Goal: Task Accomplishment & Management: Manage account settings

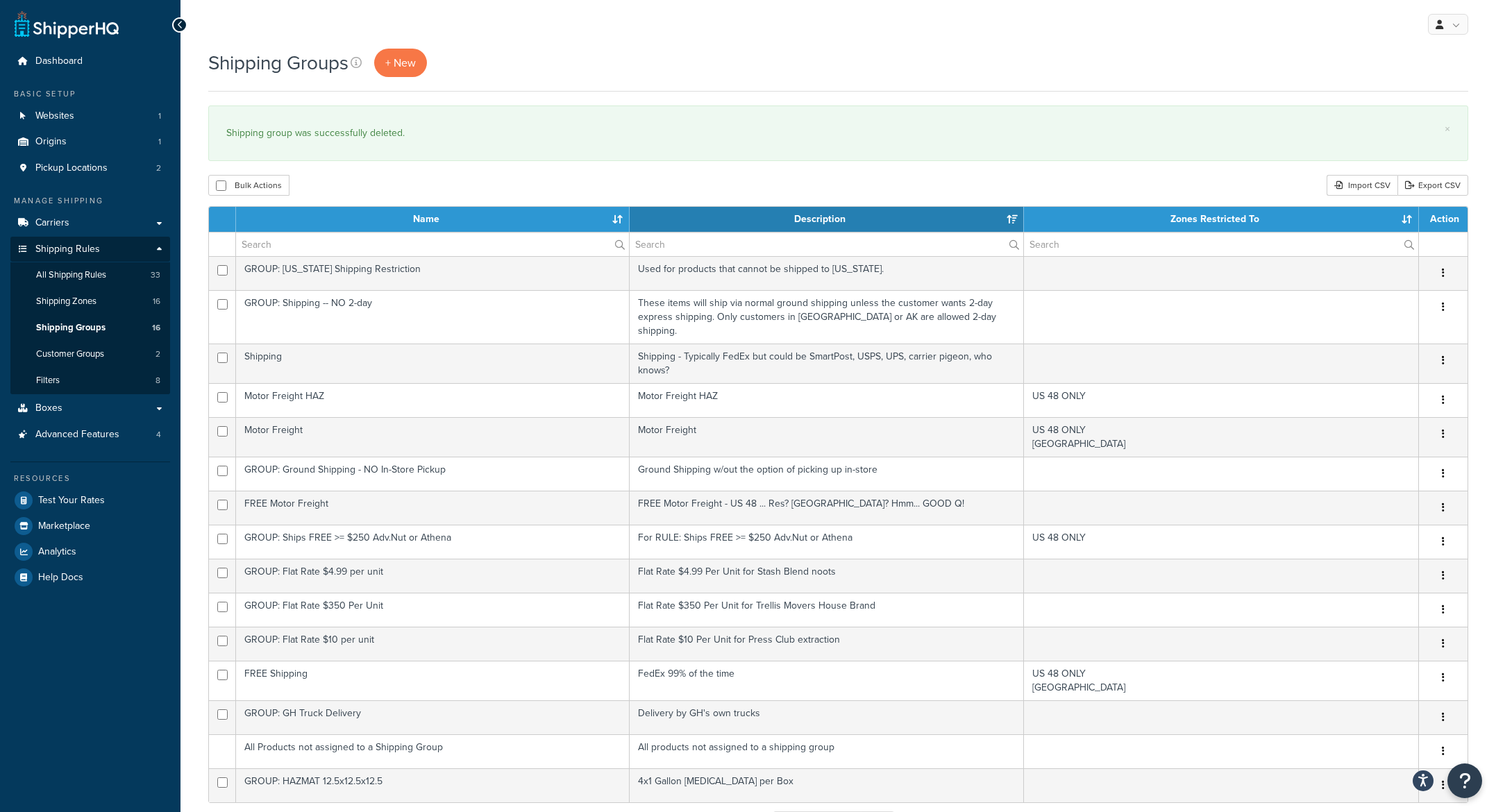
select select "15"
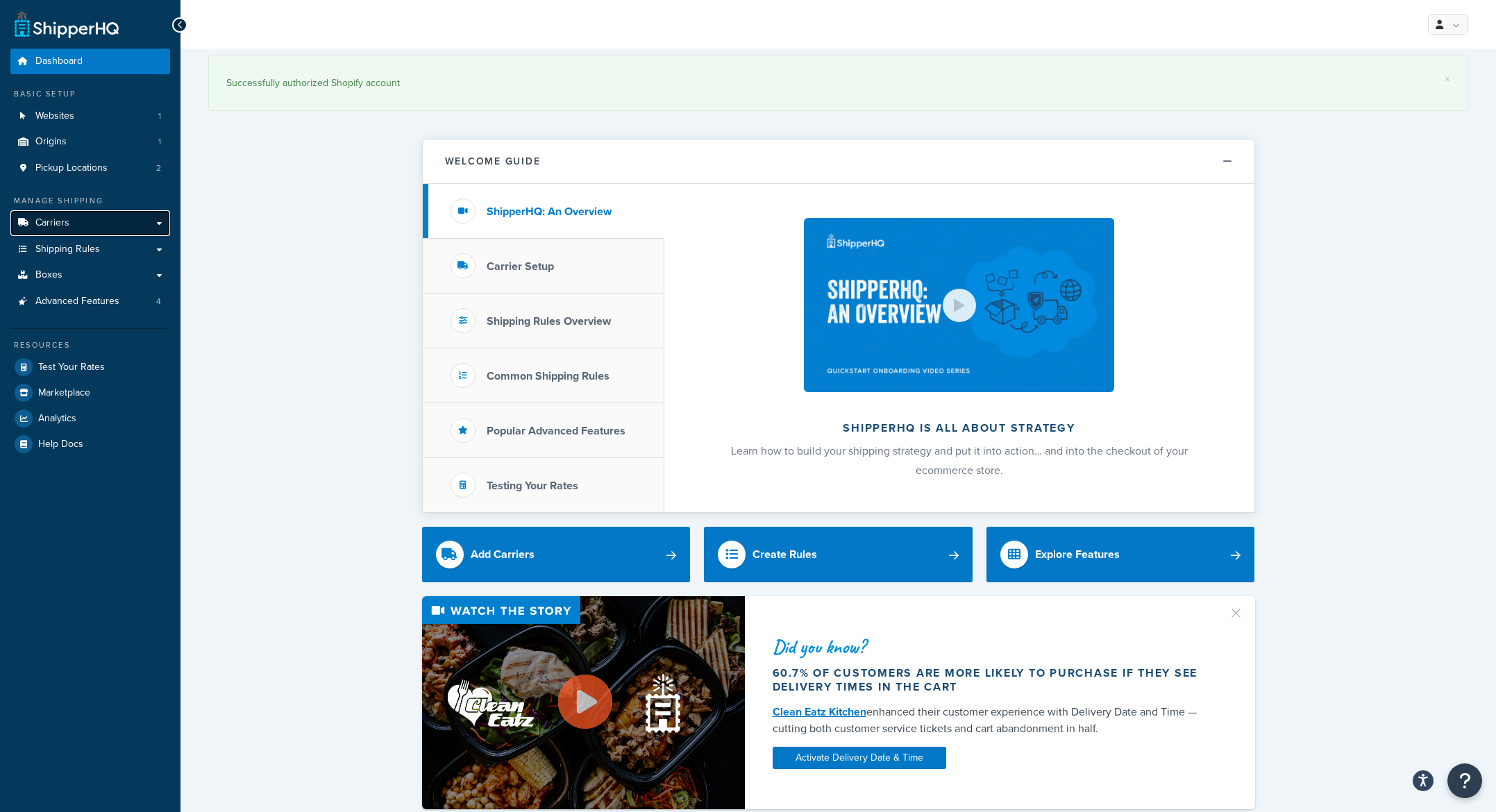
click at [80, 226] on link "Carriers" at bounding box center [90, 223] width 160 height 25
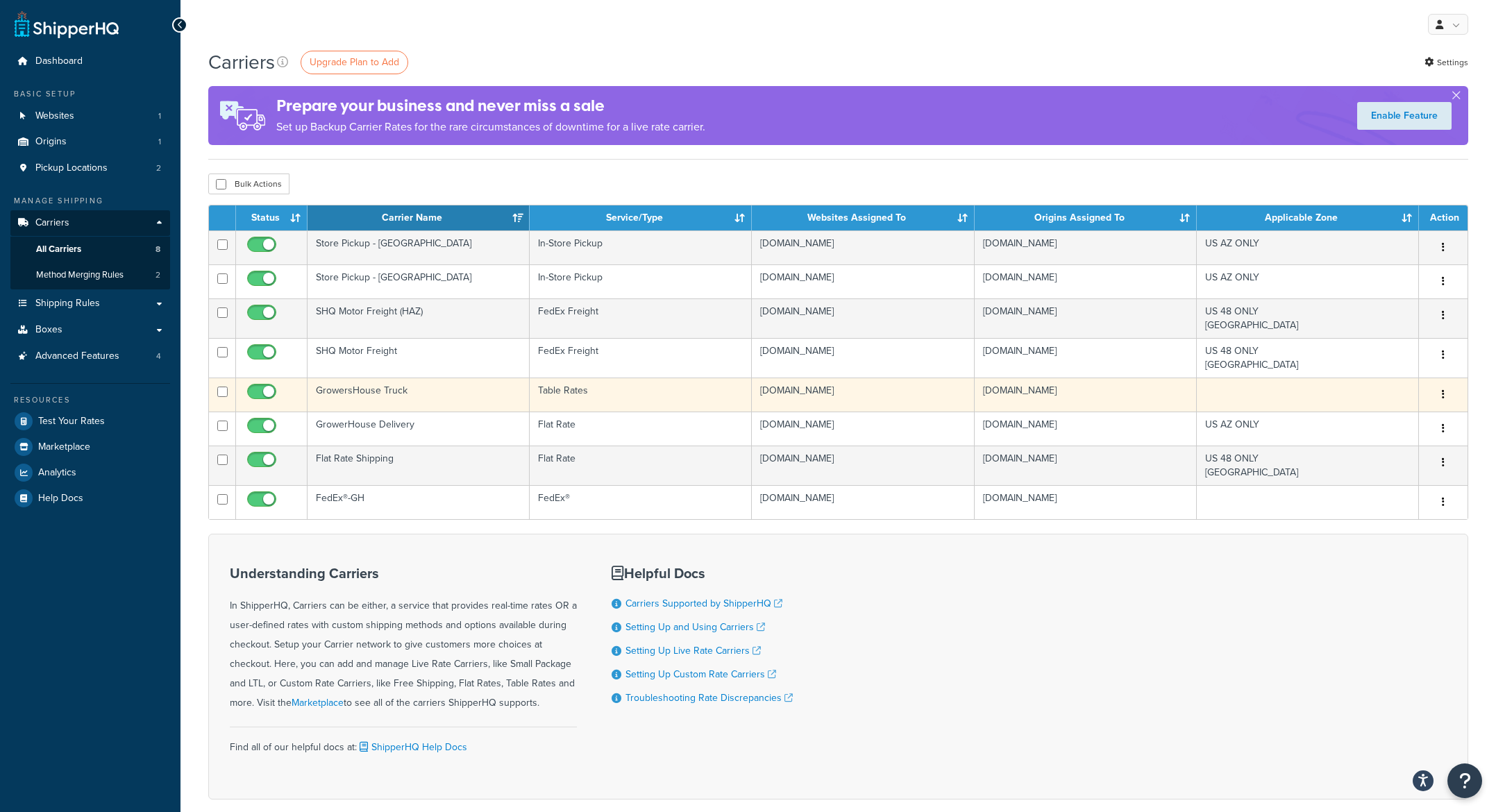
click at [256, 388] on input "checkbox" at bounding box center [263, 395] width 38 height 17
checkbox input "false"
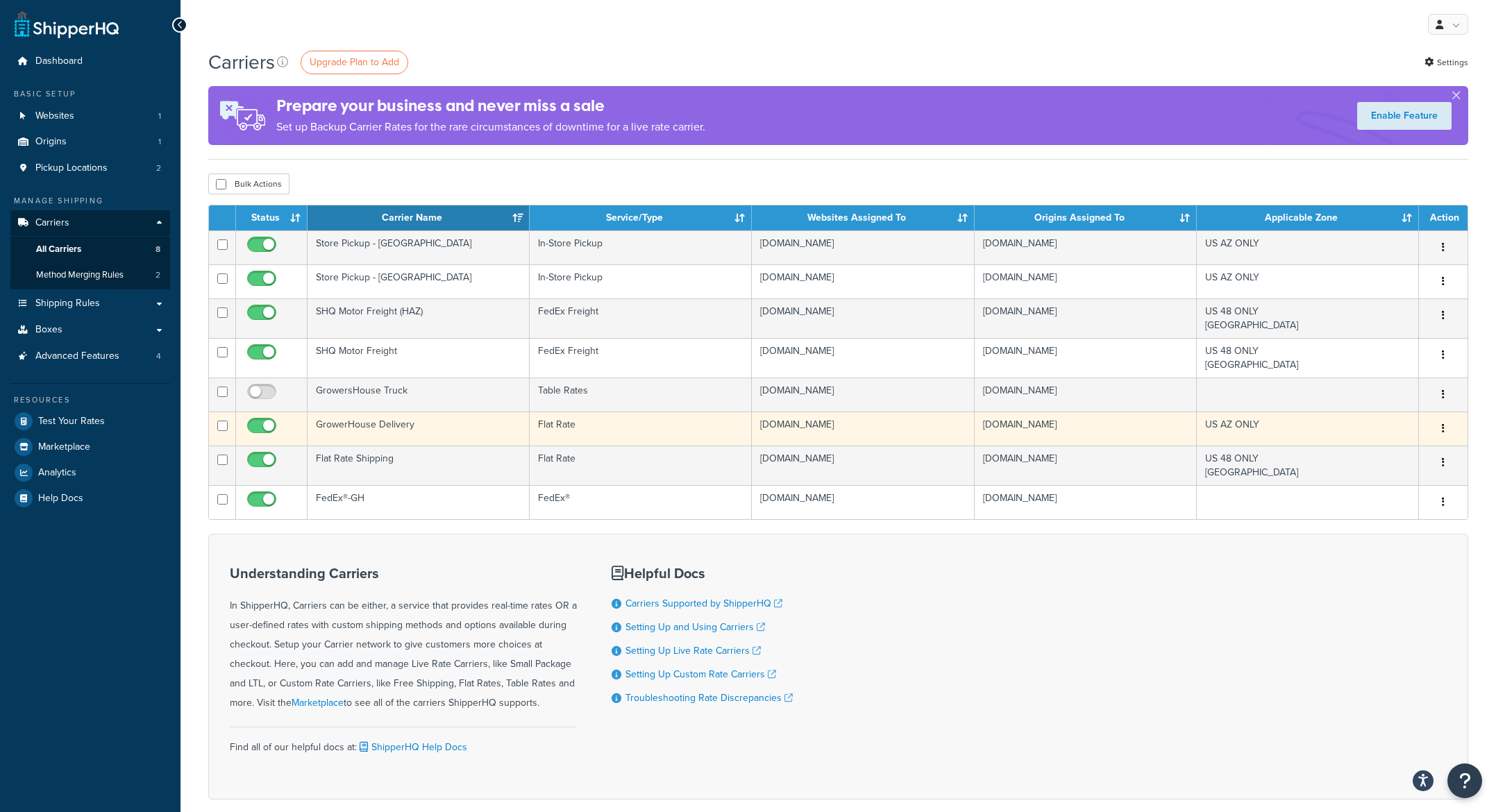
click at [1440, 425] on button "button" at bounding box center [1444, 428] width 19 height 22
click at [1373, 455] on link "Edit" at bounding box center [1386, 456] width 110 height 28
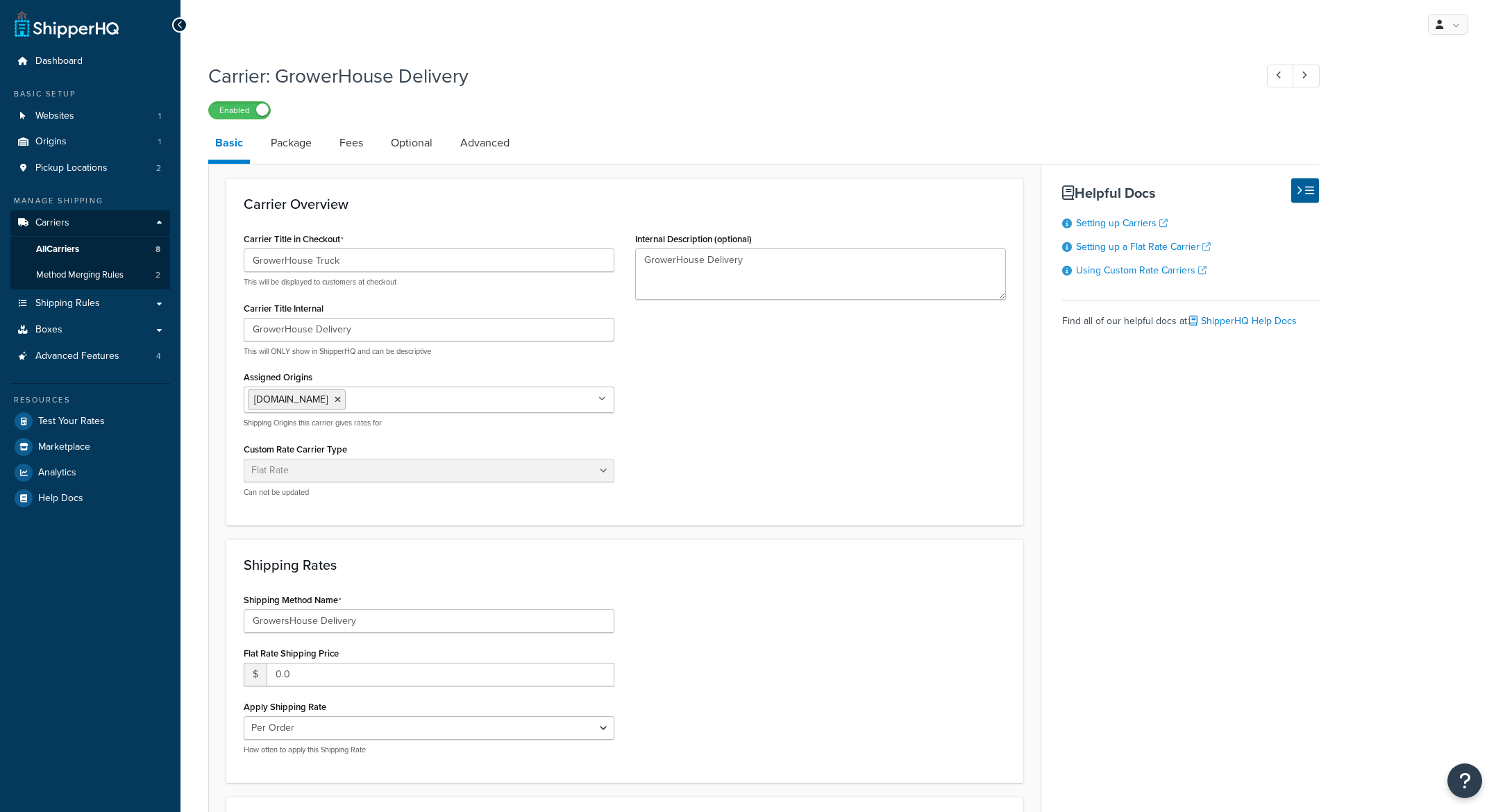
select select "flat"
click at [480, 138] on link "Advanced" at bounding box center [485, 142] width 63 height 33
select select "false"
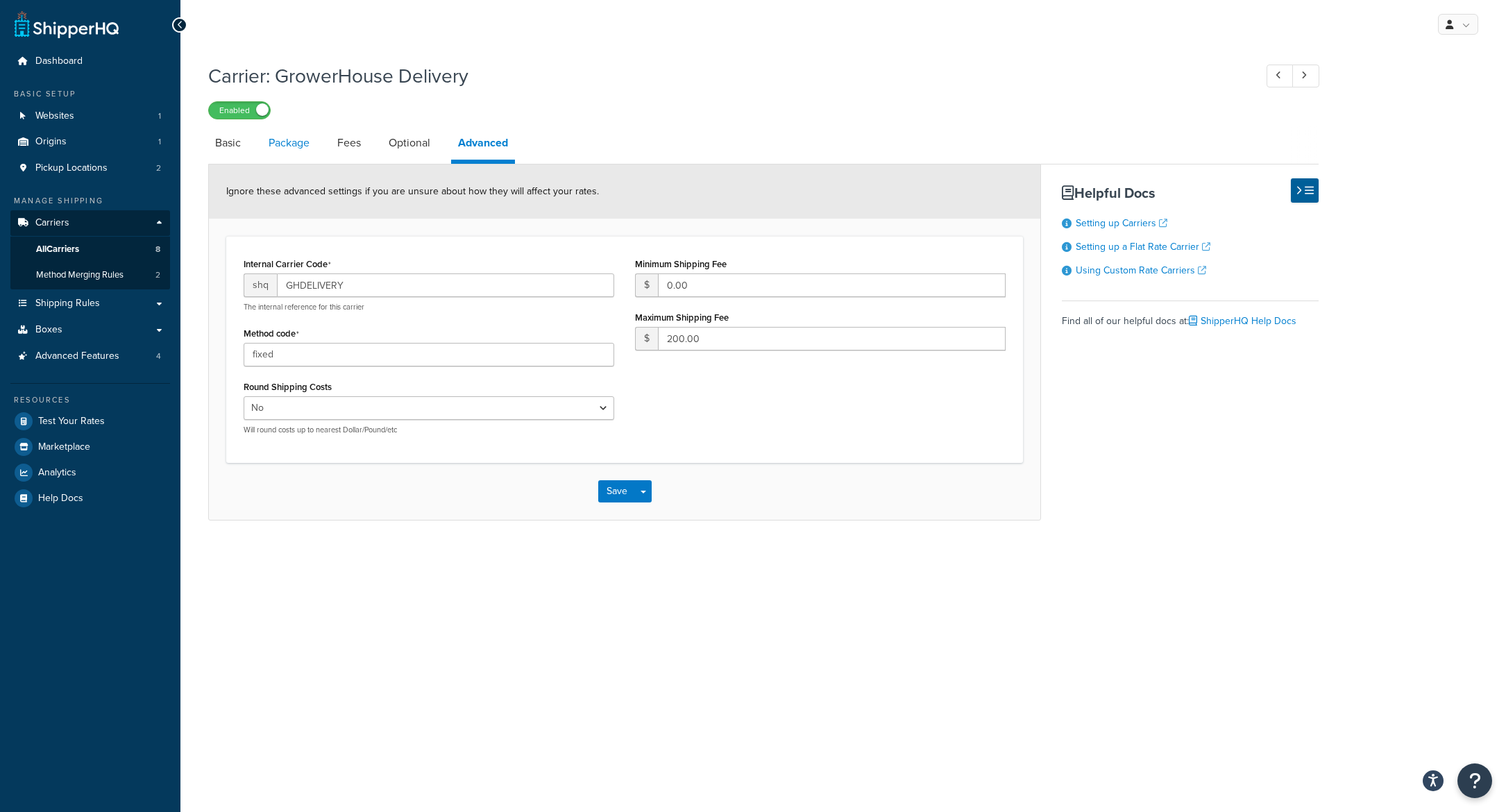
click at [295, 150] on link "Package" at bounding box center [289, 142] width 55 height 33
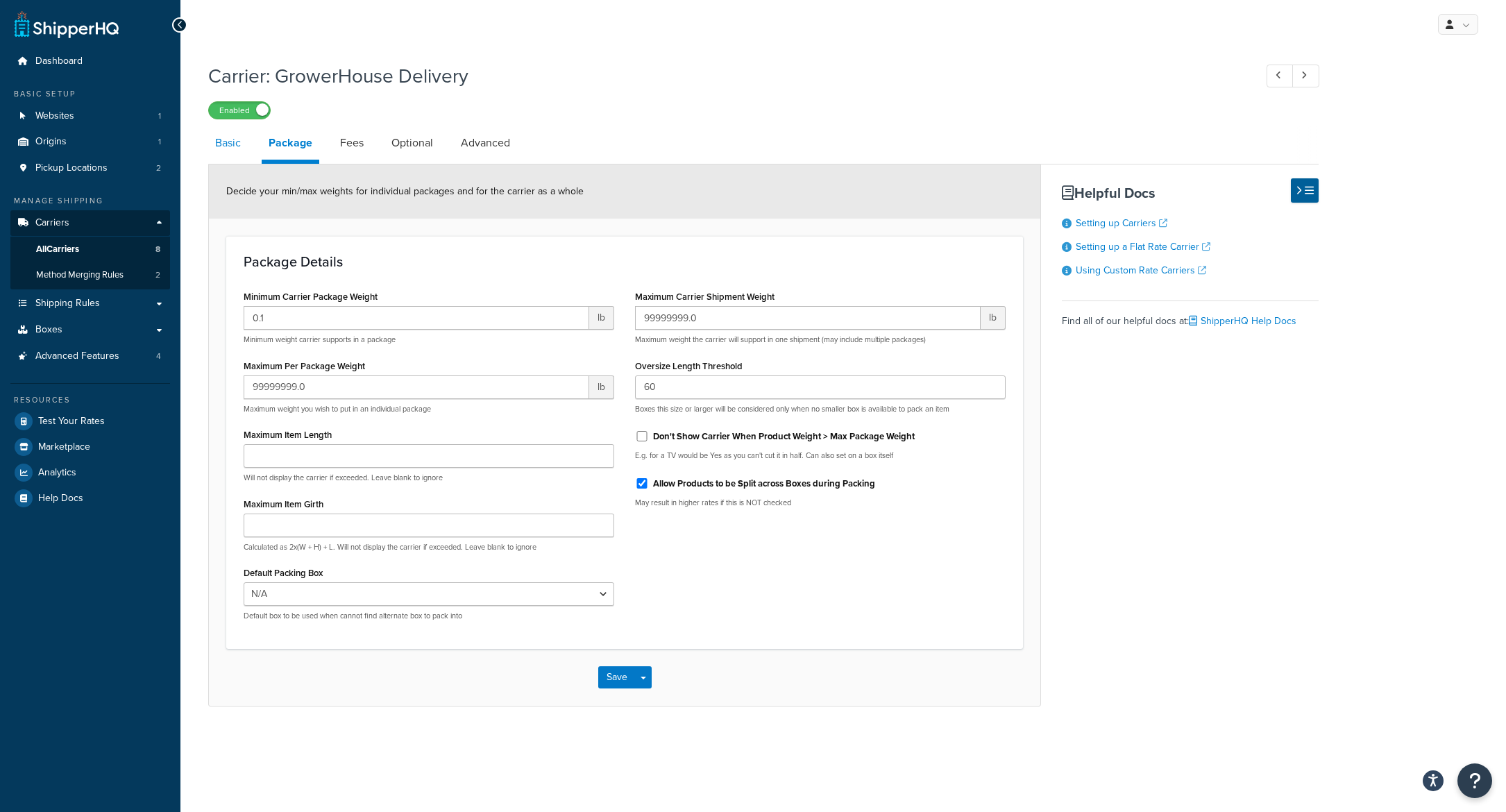
click at [224, 148] on link "Basic" at bounding box center [228, 142] width 40 height 33
select select "flat"
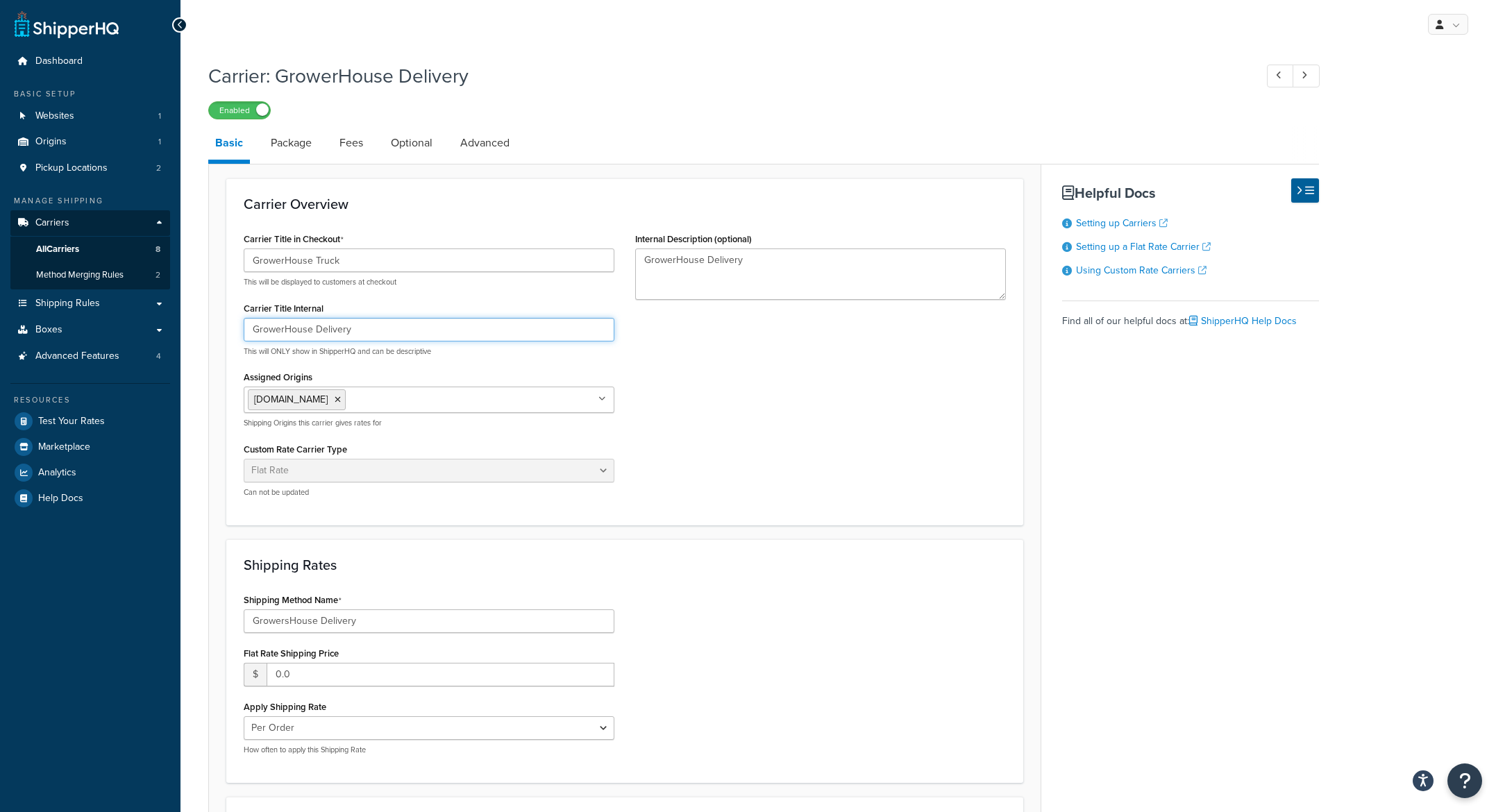
click at [366, 338] on input "GrowerHouse Delivery" at bounding box center [429, 329] width 370 height 23
click at [317, 335] on input "GrowerHouse Delivery" at bounding box center [429, 329] width 370 height 23
type input "GrowerHouse Truck Delivery"
click at [322, 623] on input "GrowersHouse Delivery" at bounding box center [429, 621] width 370 height 23
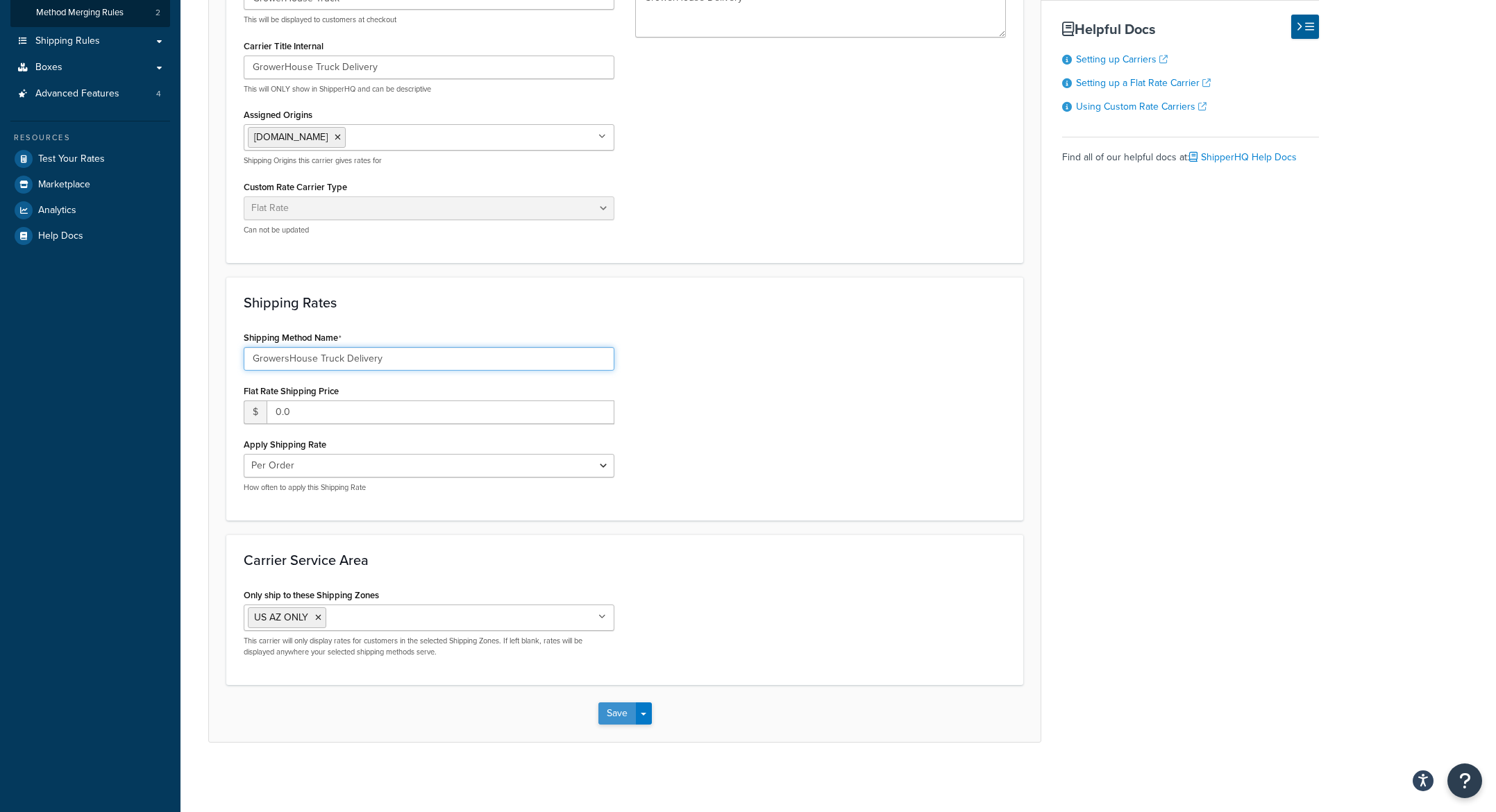
type input "GrowersHouse Truck Delivery"
click at [611, 715] on button "Save" at bounding box center [617, 713] width 38 height 22
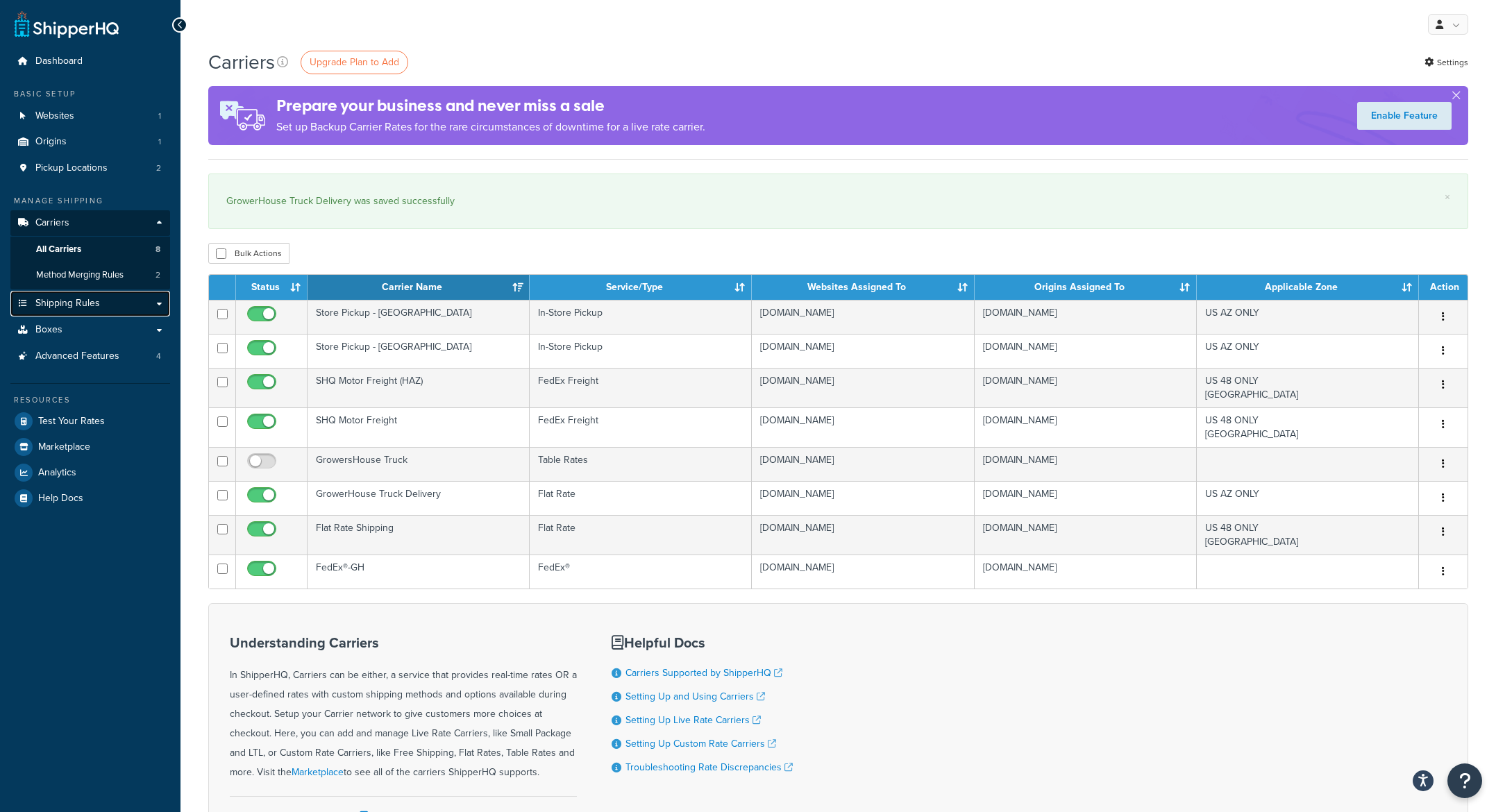
click at [79, 306] on span "Shipping Rules" at bounding box center [68, 303] width 65 height 12
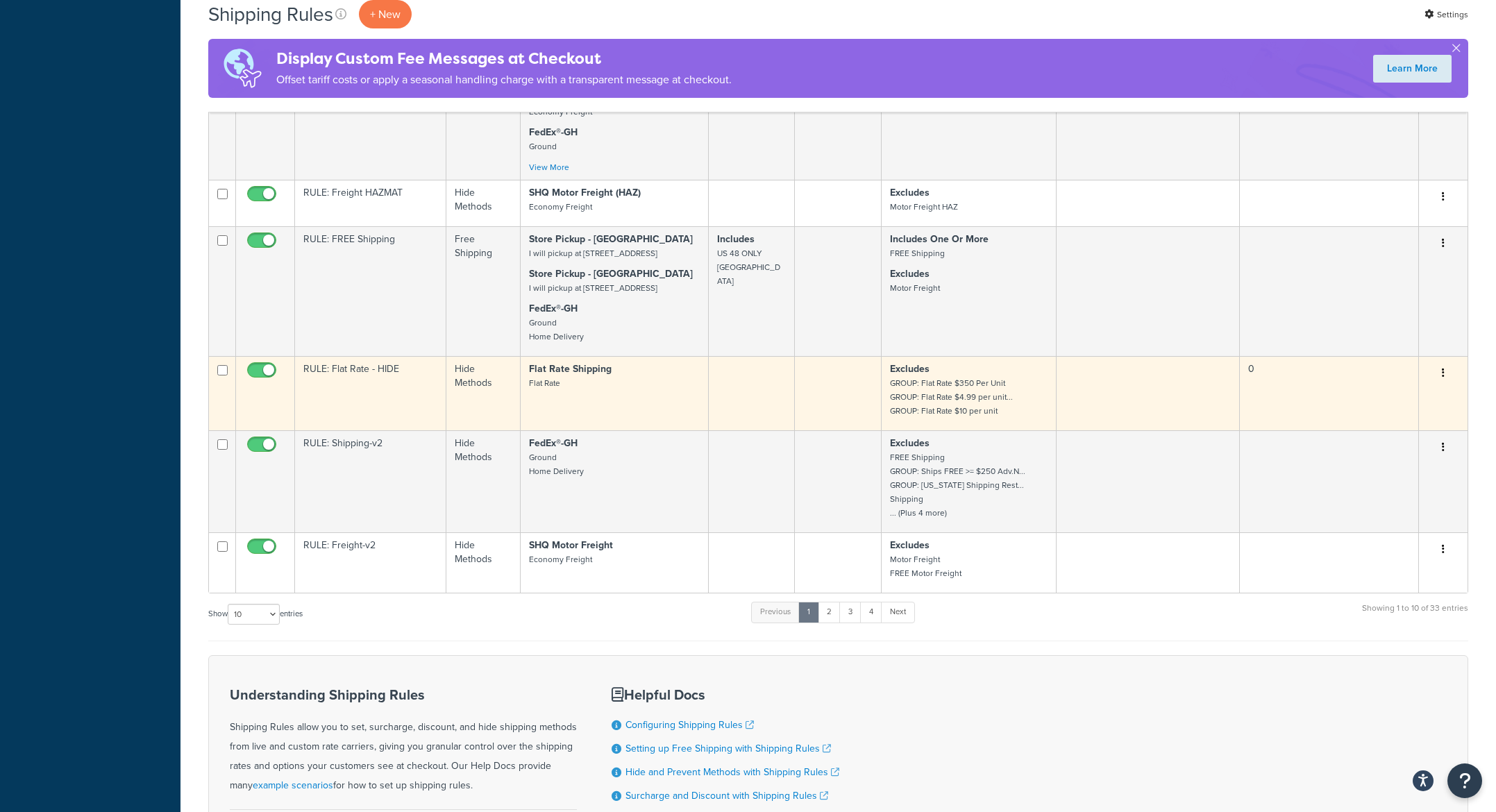
scroll to position [675, 0]
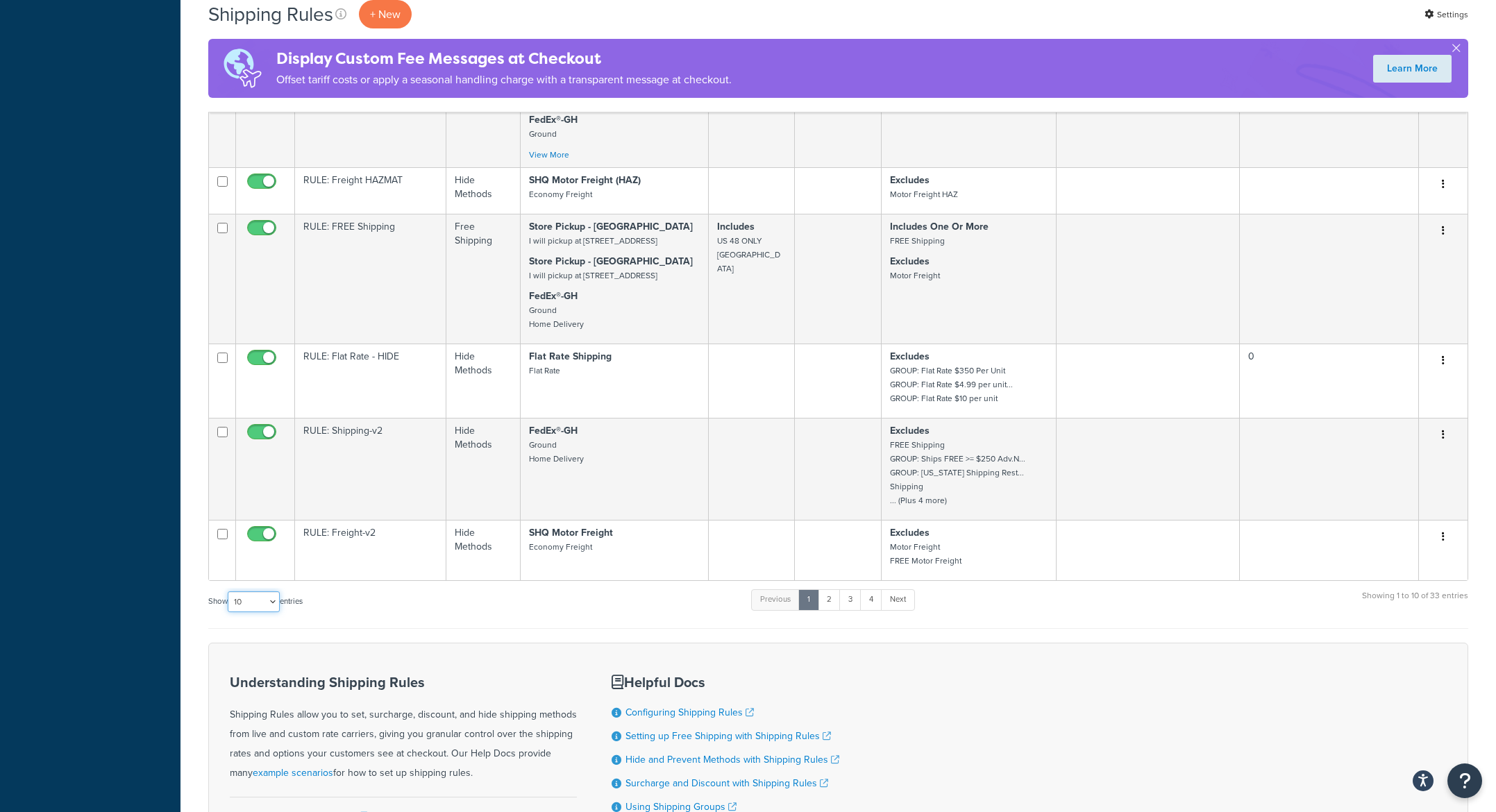
click at [262, 612] on select "10 15 25 50 100 1000" at bounding box center [254, 601] width 52 height 20
select select "1000"
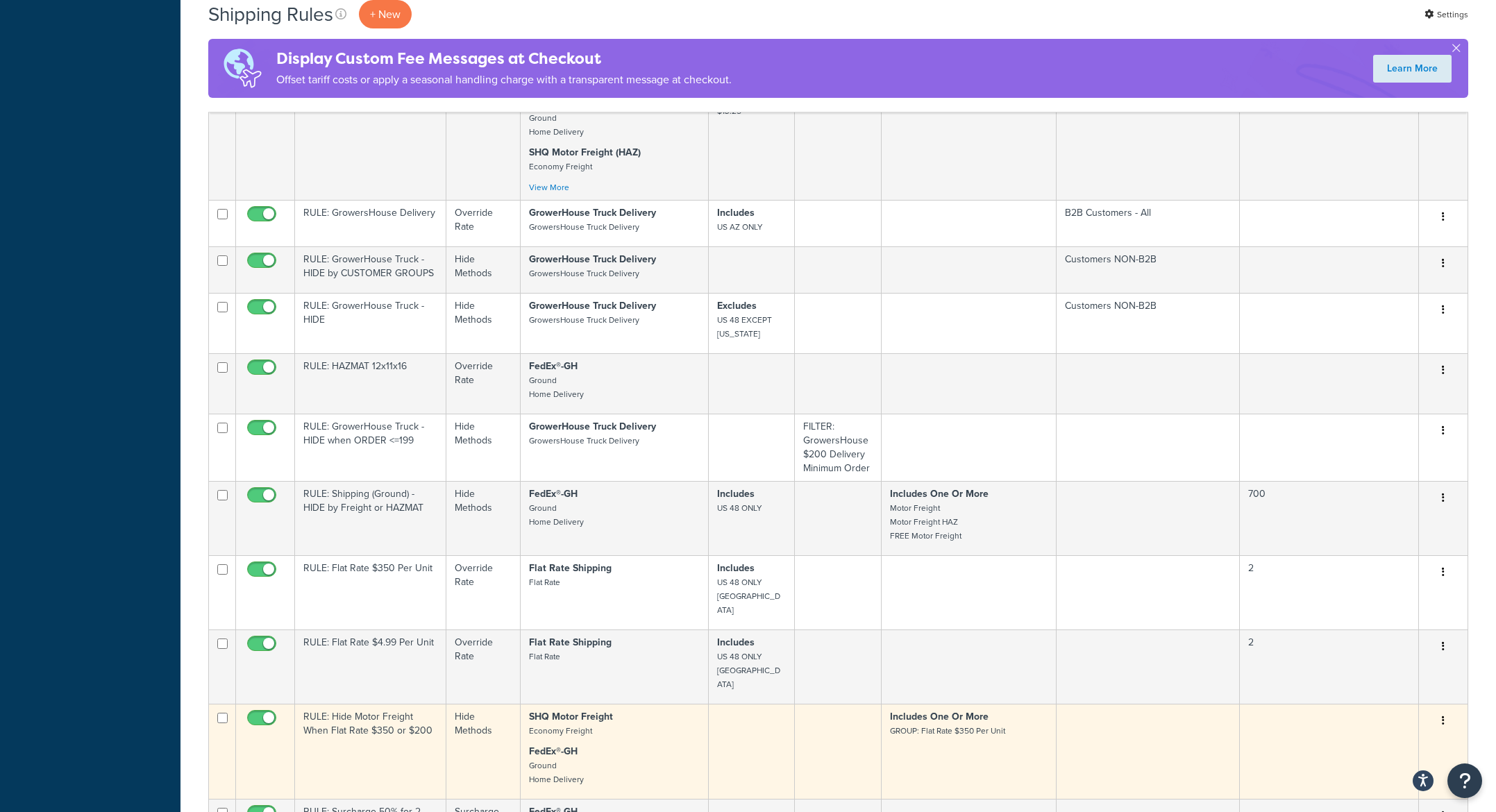
scroll to position [1730, 0]
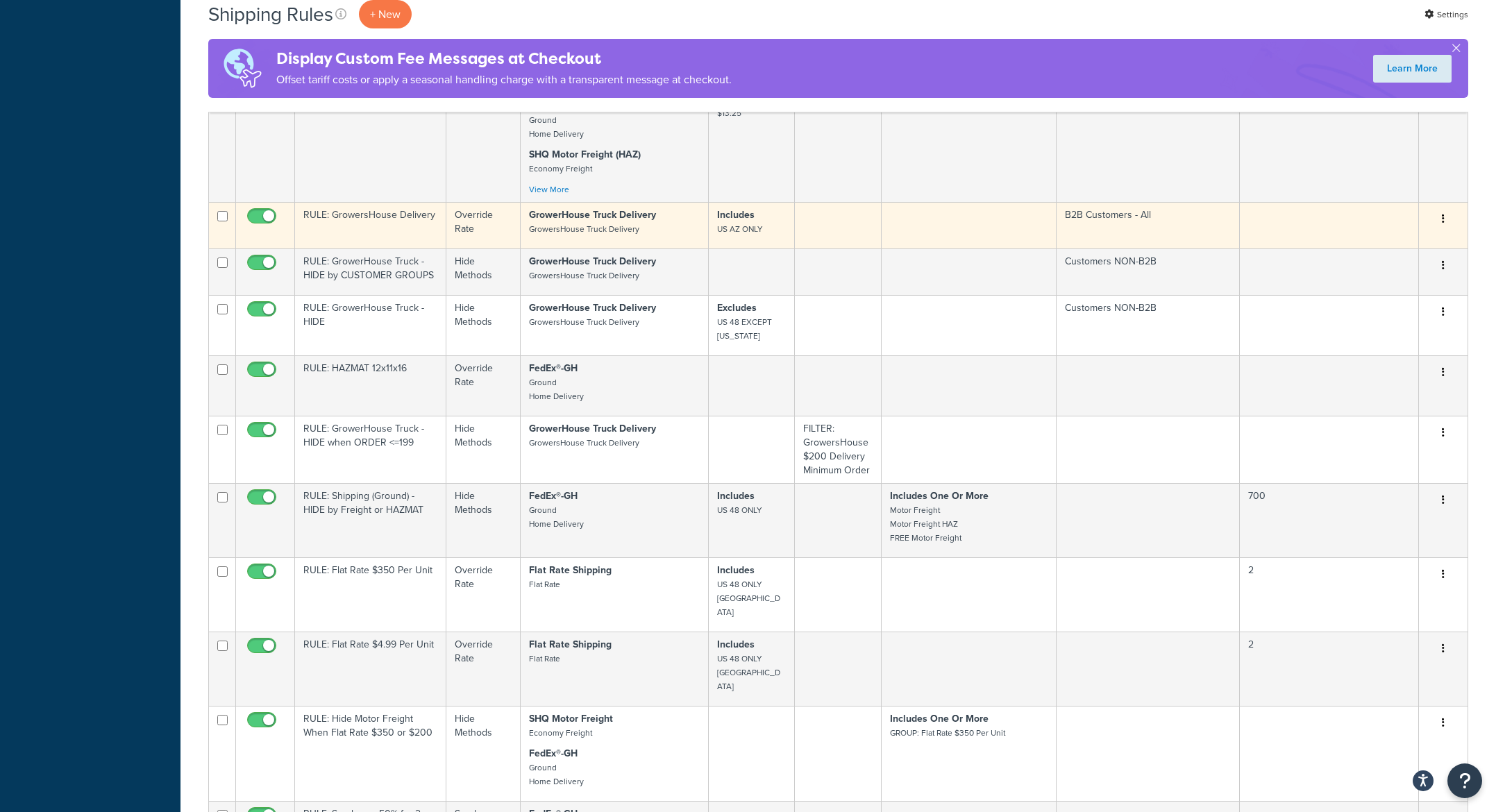
click at [507, 248] on td "Override Rate" at bounding box center [483, 225] width 75 height 47
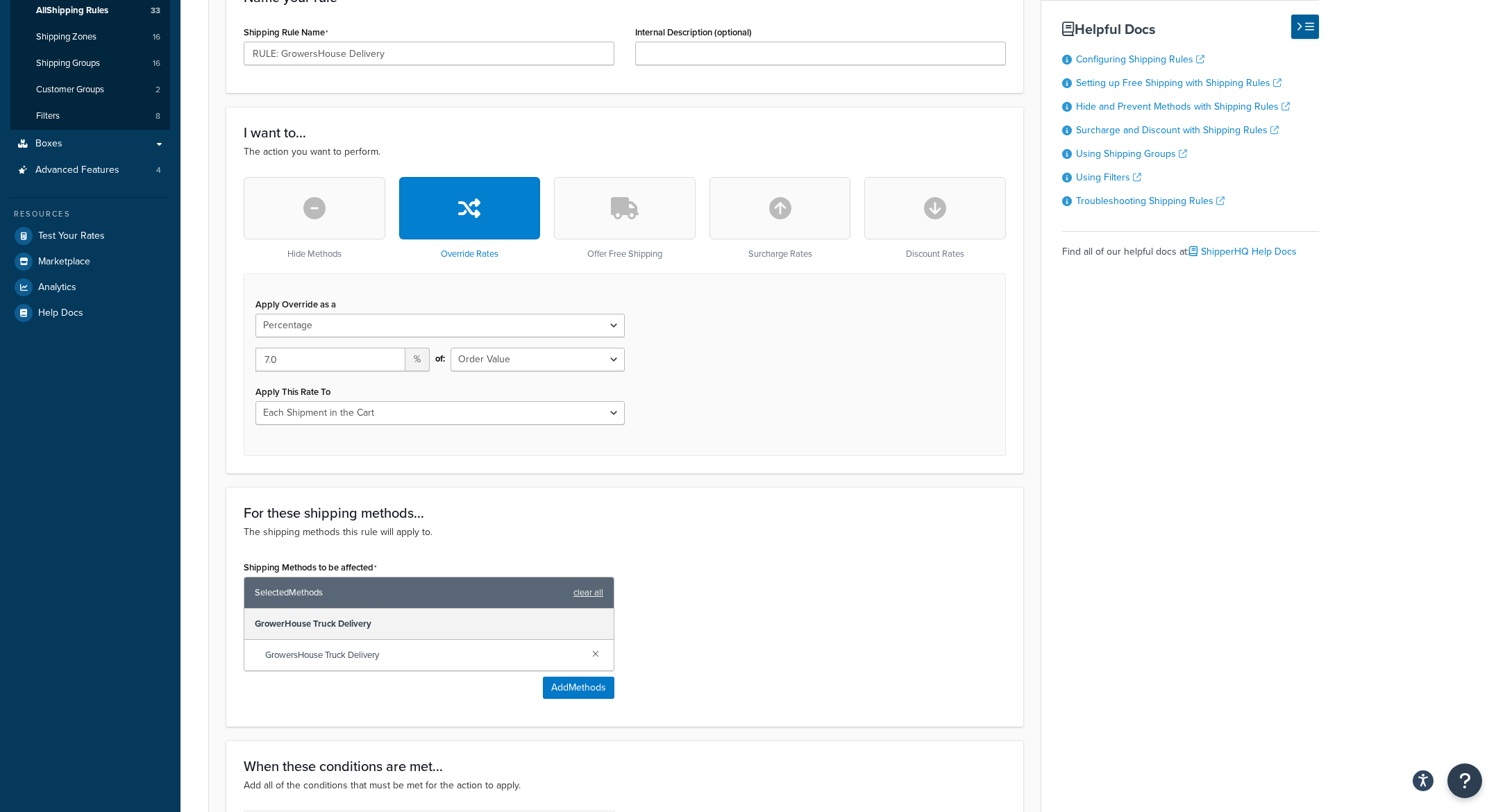
scroll to position [290, 0]
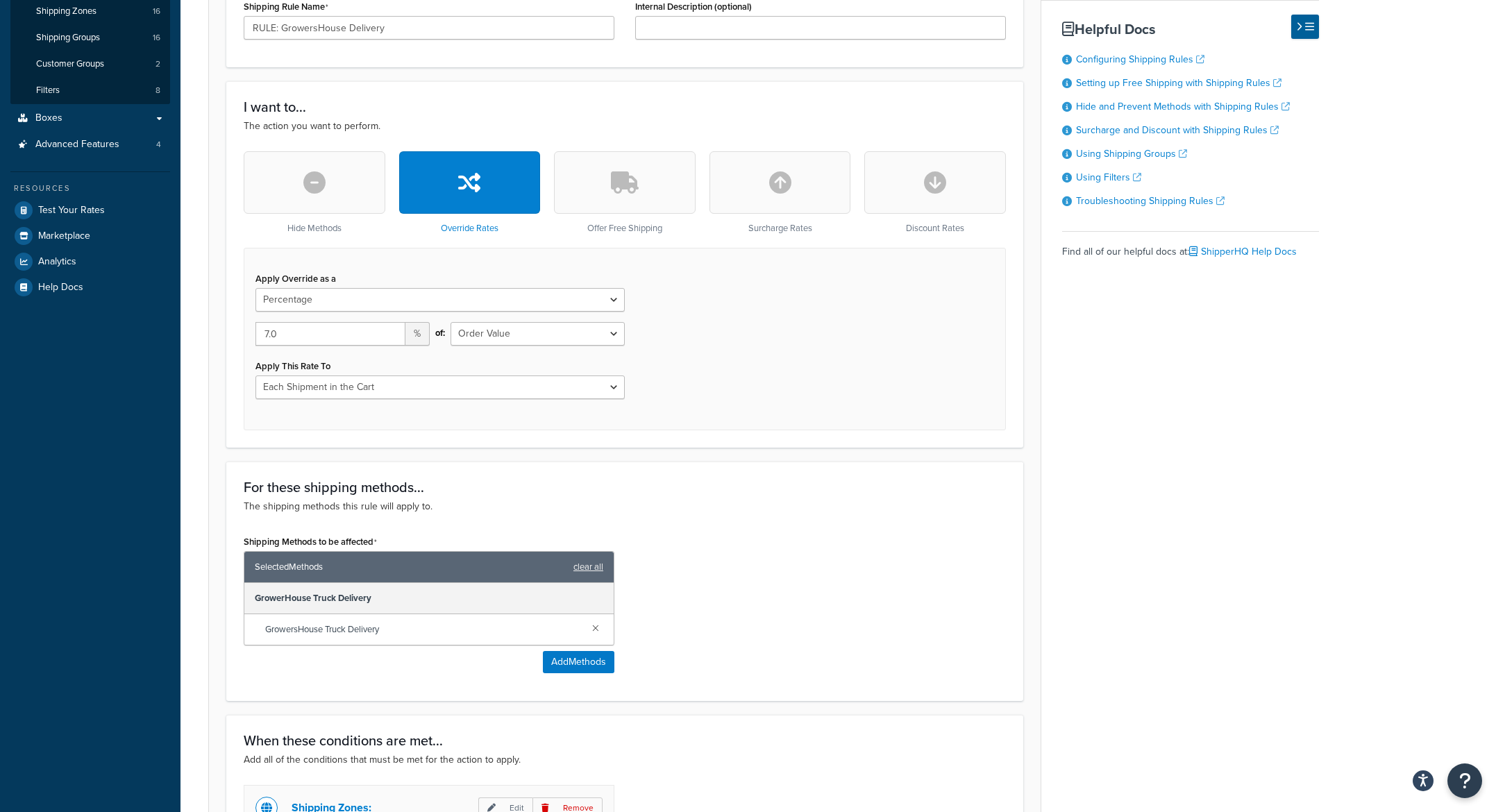
click at [831, 495] on h3 "For these shipping methods..." at bounding box center [624, 487] width 762 height 16
click at [326, 300] on select "Flat Rate Percentage Flat Rate & Percentage" at bounding box center [439, 299] width 369 height 23
select select "FLAT_RATE"
click at [300, 336] on input "number" at bounding box center [451, 333] width 346 height 23
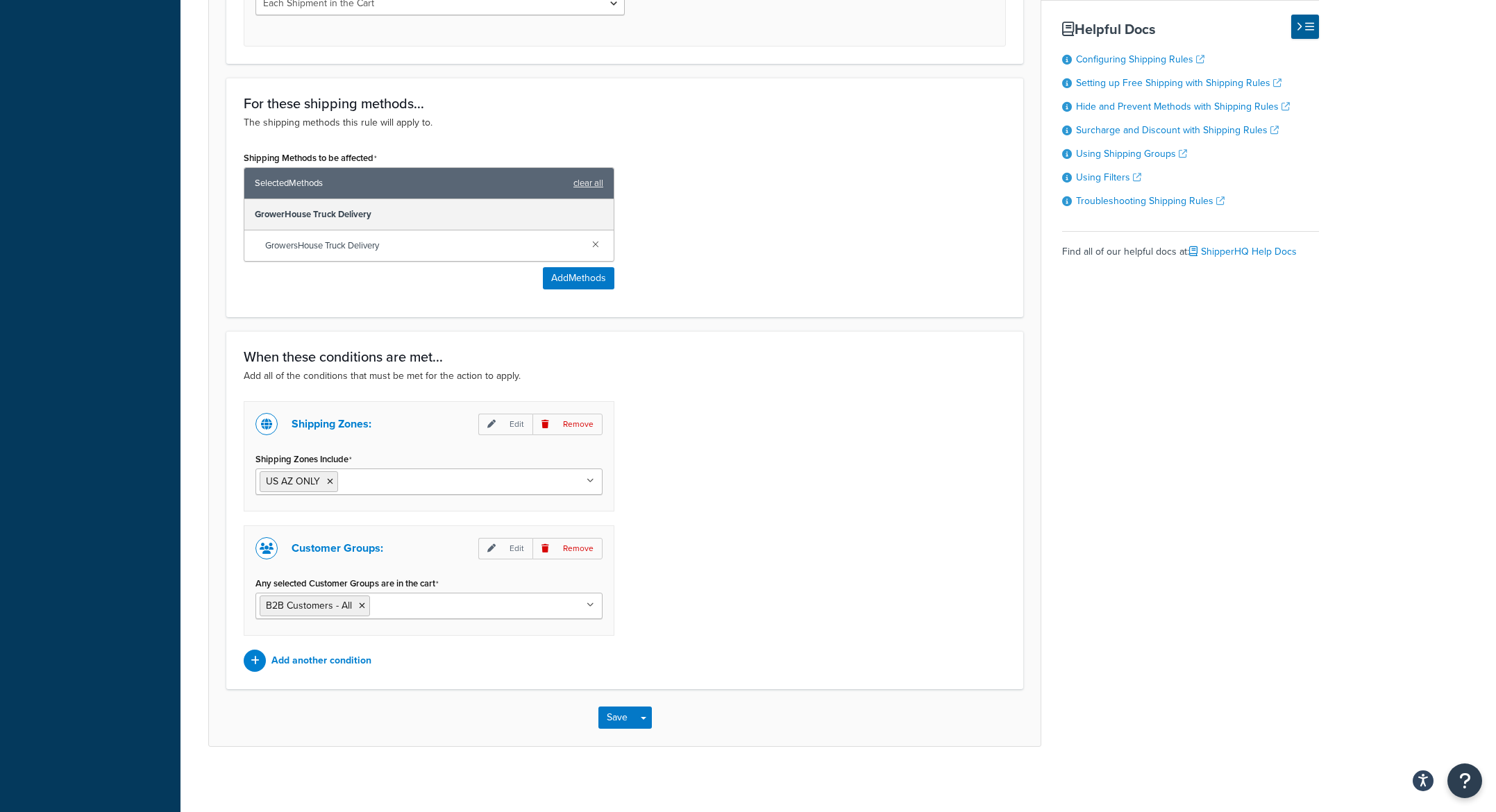
scroll to position [680, 0]
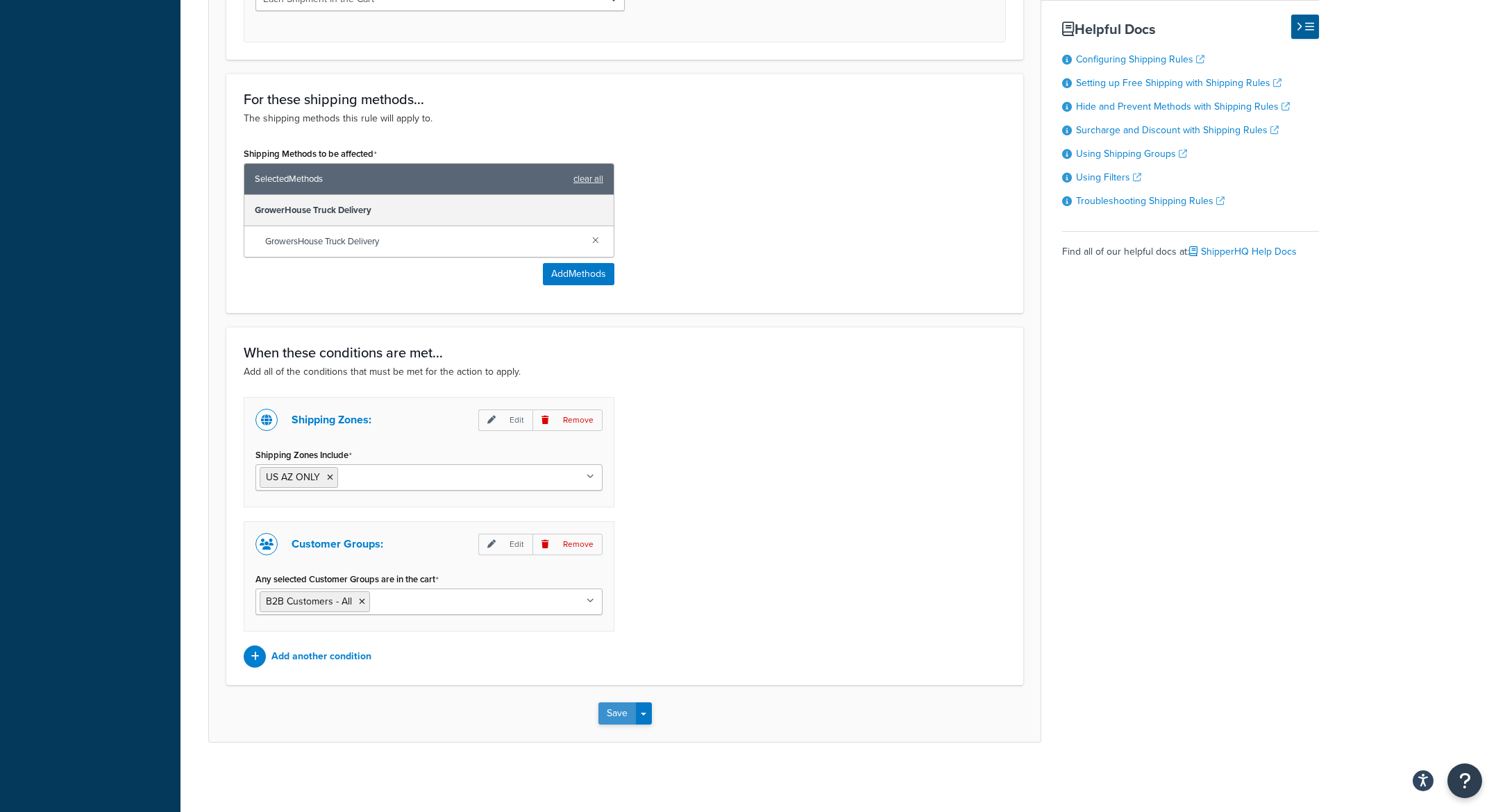
type input "308"
click at [615, 712] on button "Save" at bounding box center [617, 713] width 38 height 22
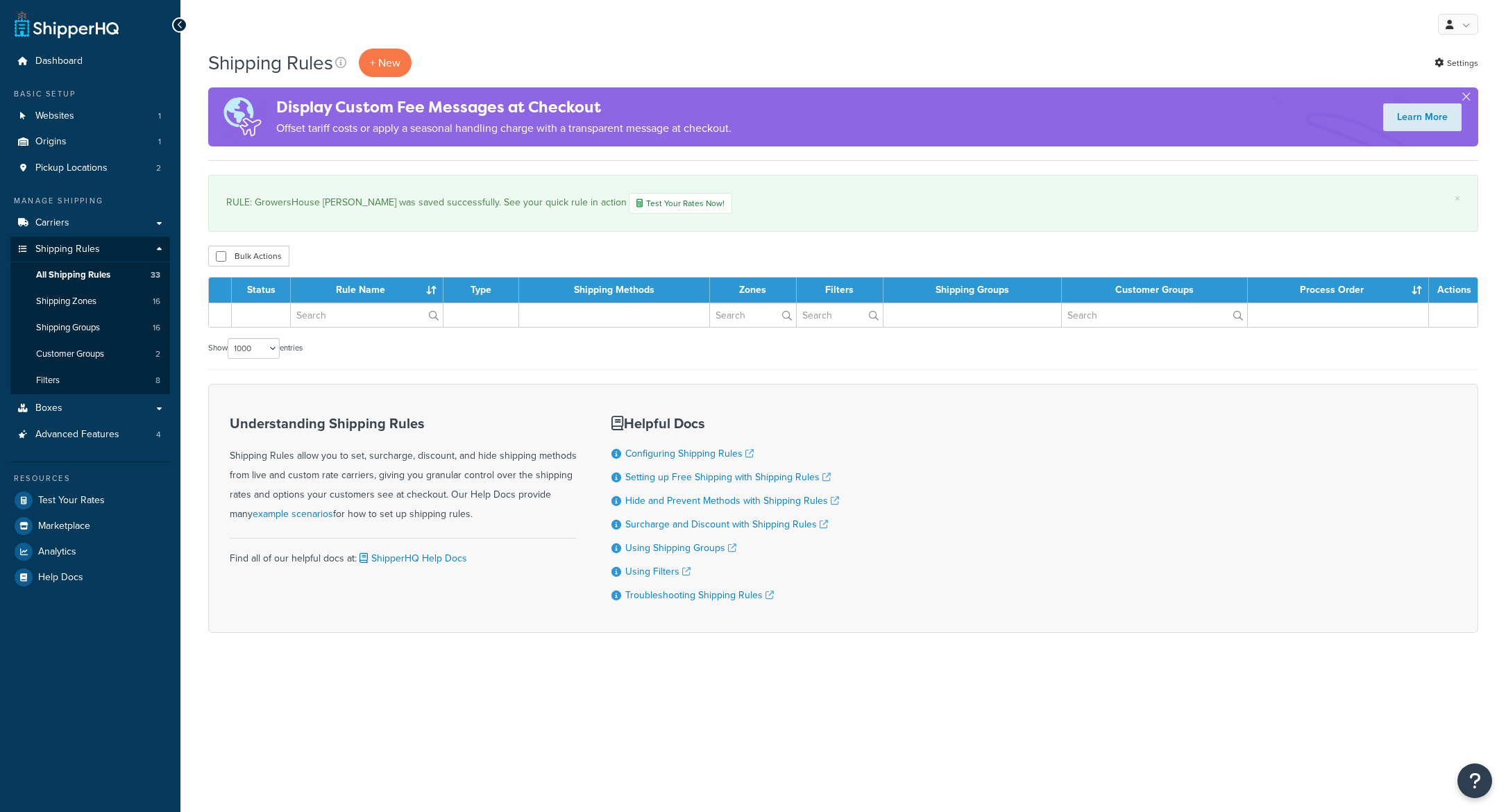
select select "1000"
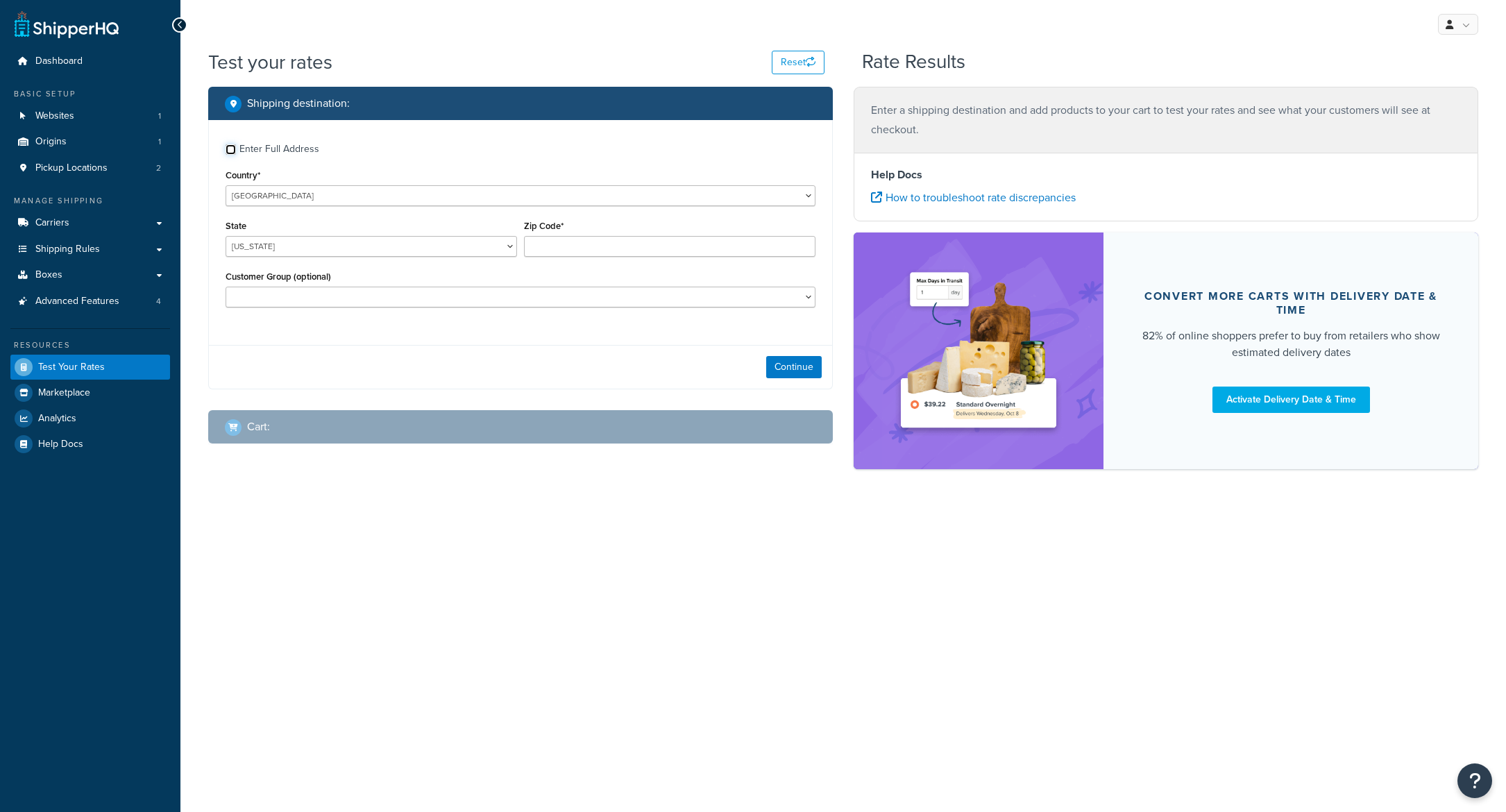
click at [231, 150] on input "Enter Full Address" at bounding box center [231, 149] width 11 height 11
checkbox input "true"
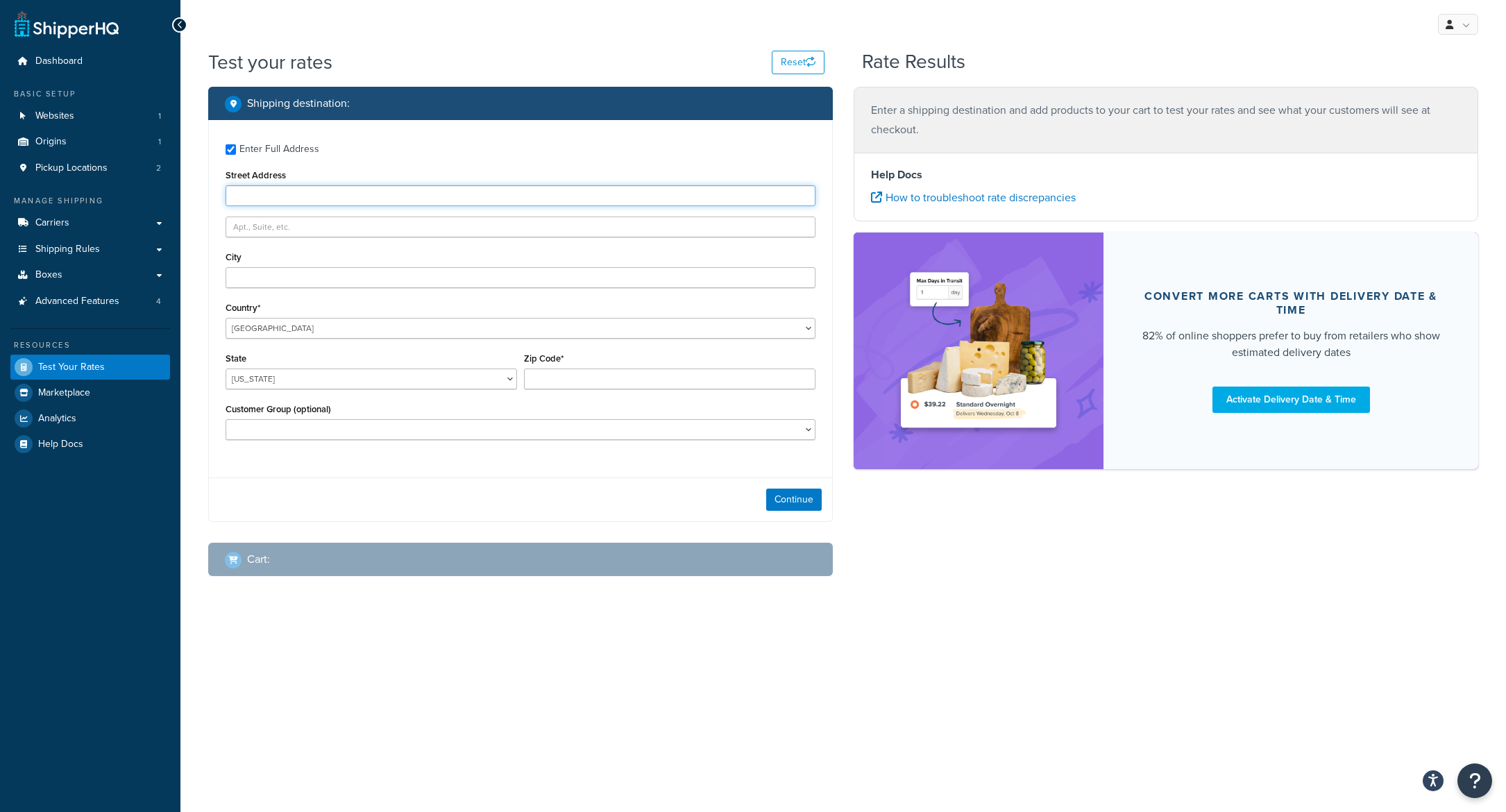
click at [260, 204] on input "Street Address" at bounding box center [520, 195] width 590 height 20
type input "4201 E Oxford Dr"
type input "Tucson"
select select "AZ"
type input "85711"
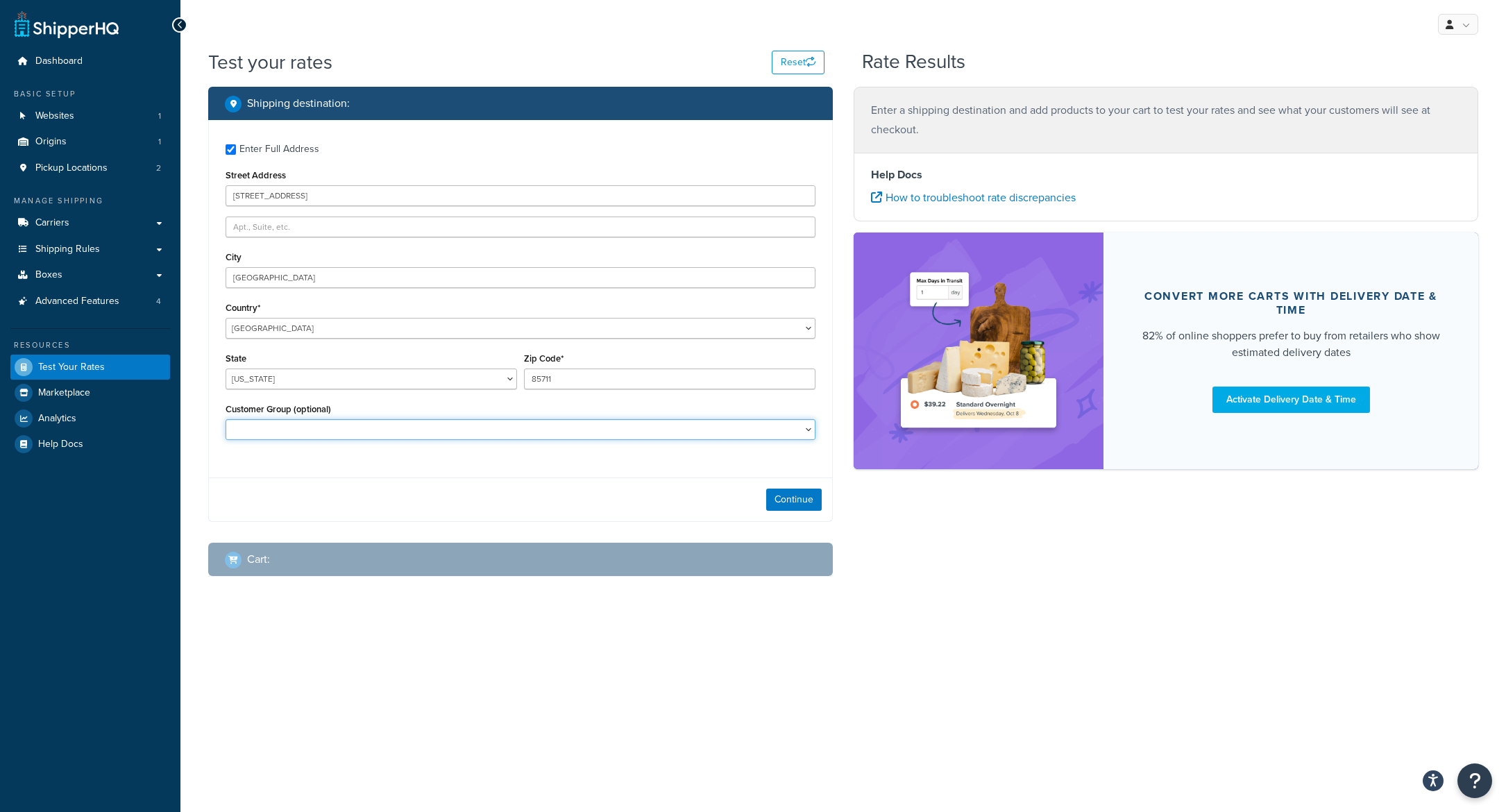
click at [424, 435] on select "B2B Customers - All Customers NON-B2B" at bounding box center [520, 428] width 590 height 20
select select "B2B Customers - All"
click at [786, 506] on button "Continue" at bounding box center [793, 499] width 55 height 22
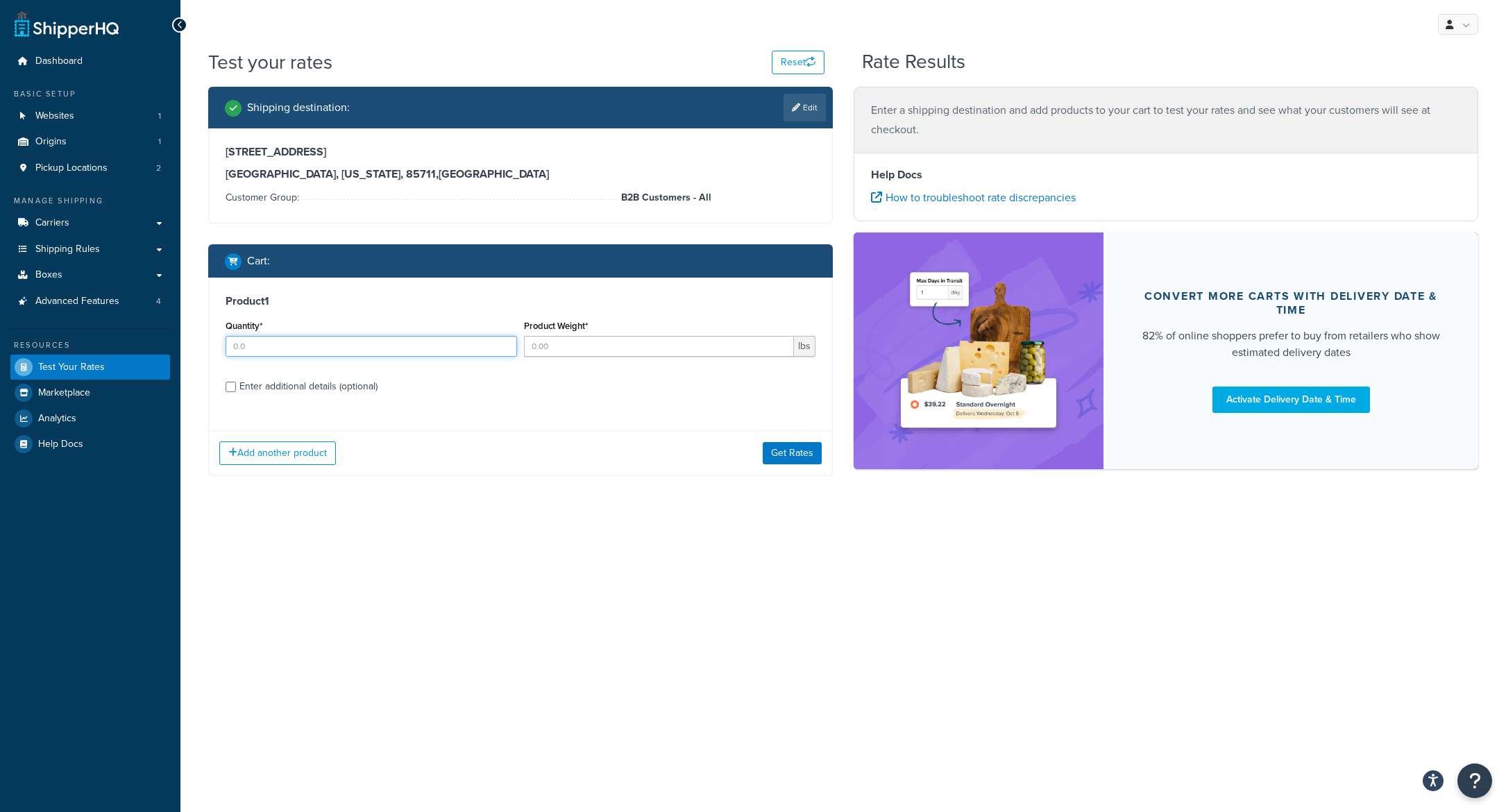
click at [269, 348] on input "Quantity*" at bounding box center [371, 346] width 292 height 20
type input "1"
click at [586, 350] on input "Product Weight*" at bounding box center [659, 346] width 270 height 20
type input "50"
click at [229, 381] on div "Enter additional details (optional)" at bounding box center [520, 385] width 590 height 22
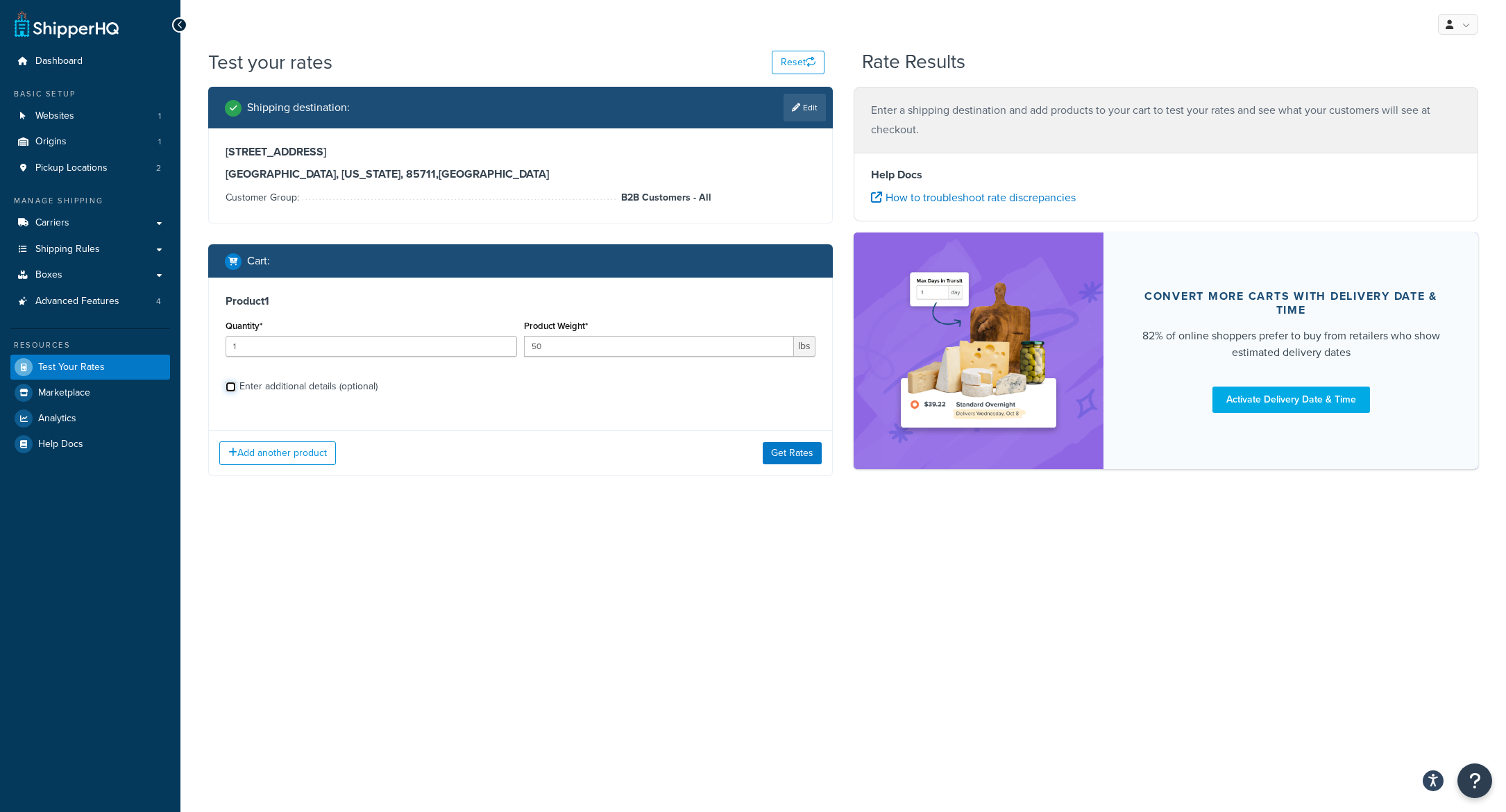
click at [232, 387] on input "Enter additional details (optional)" at bounding box center [231, 387] width 11 height 11
checkbox input "true"
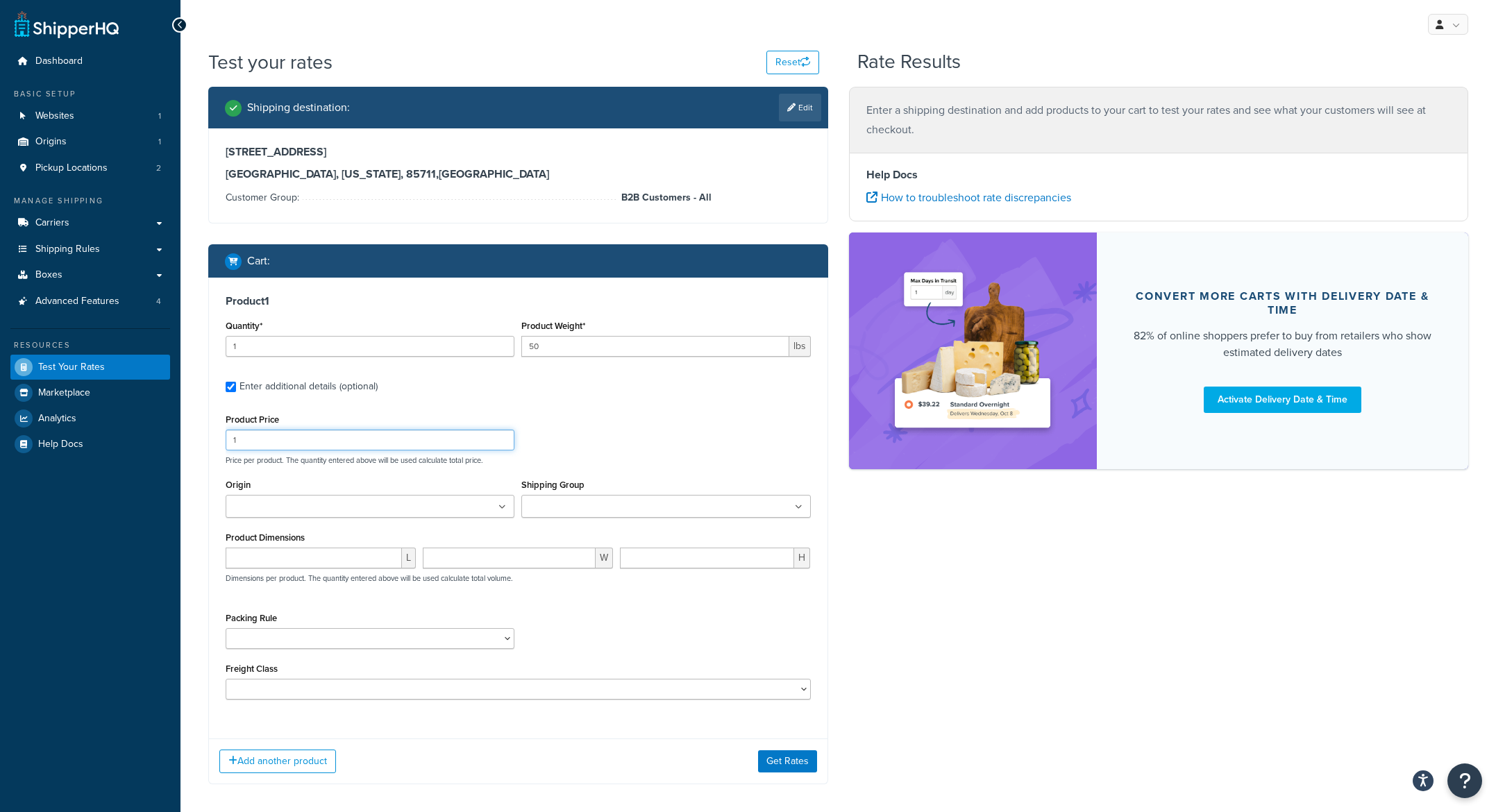
drag, startPoint x: 221, startPoint y: 436, endPoint x: 211, endPoint y: 436, distance: 10.0
click at [211, 436] on div "Product 1 Quantity* 1 Product Weight* 50 lbs Enter additional details (optional…" at bounding box center [519, 502] width 619 height 451
type input "150"
click at [592, 514] on input "Shipping Group" at bounding box center [587, 508] width 123 height 16
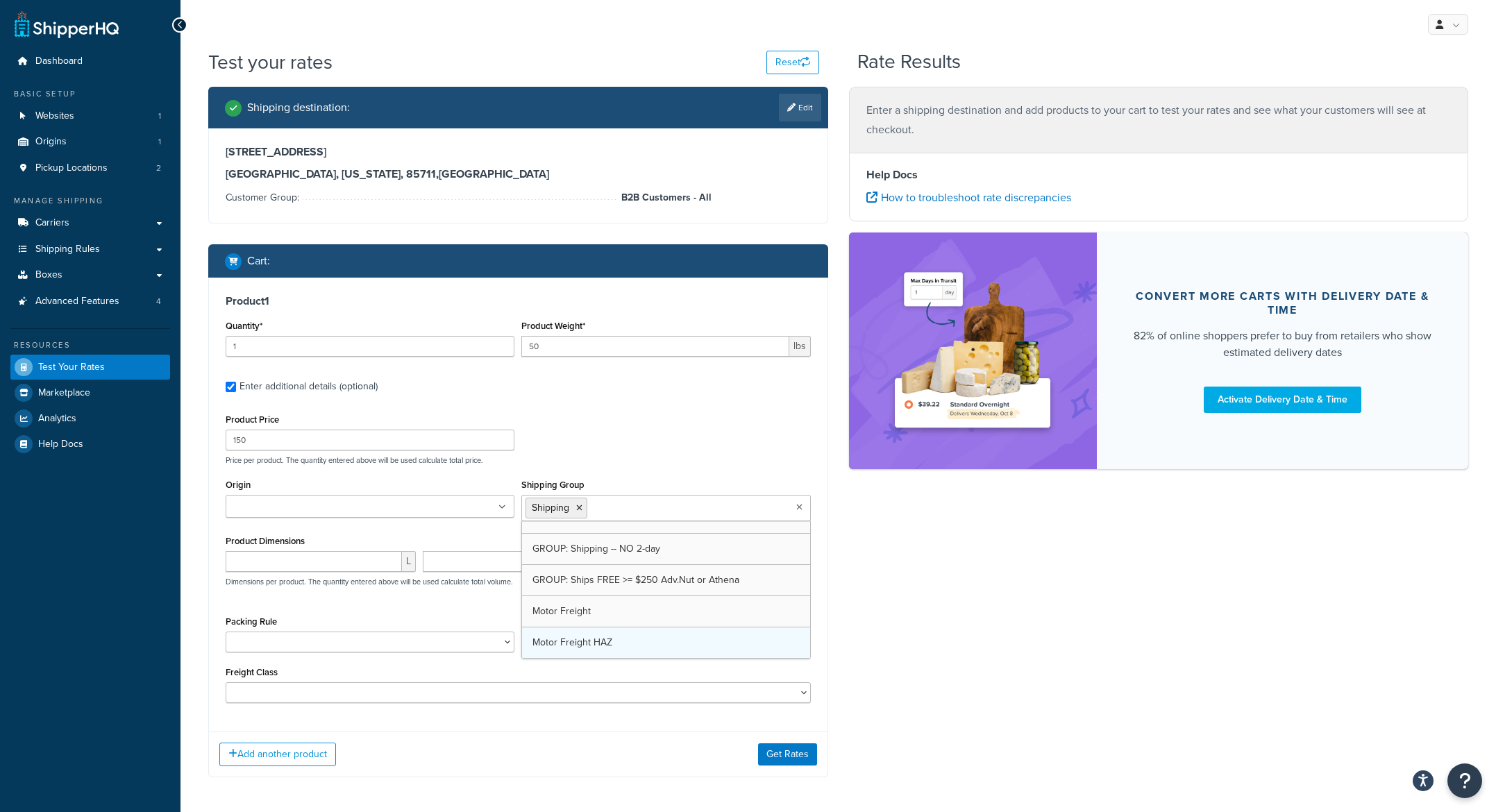
scroll to position [299, 0]
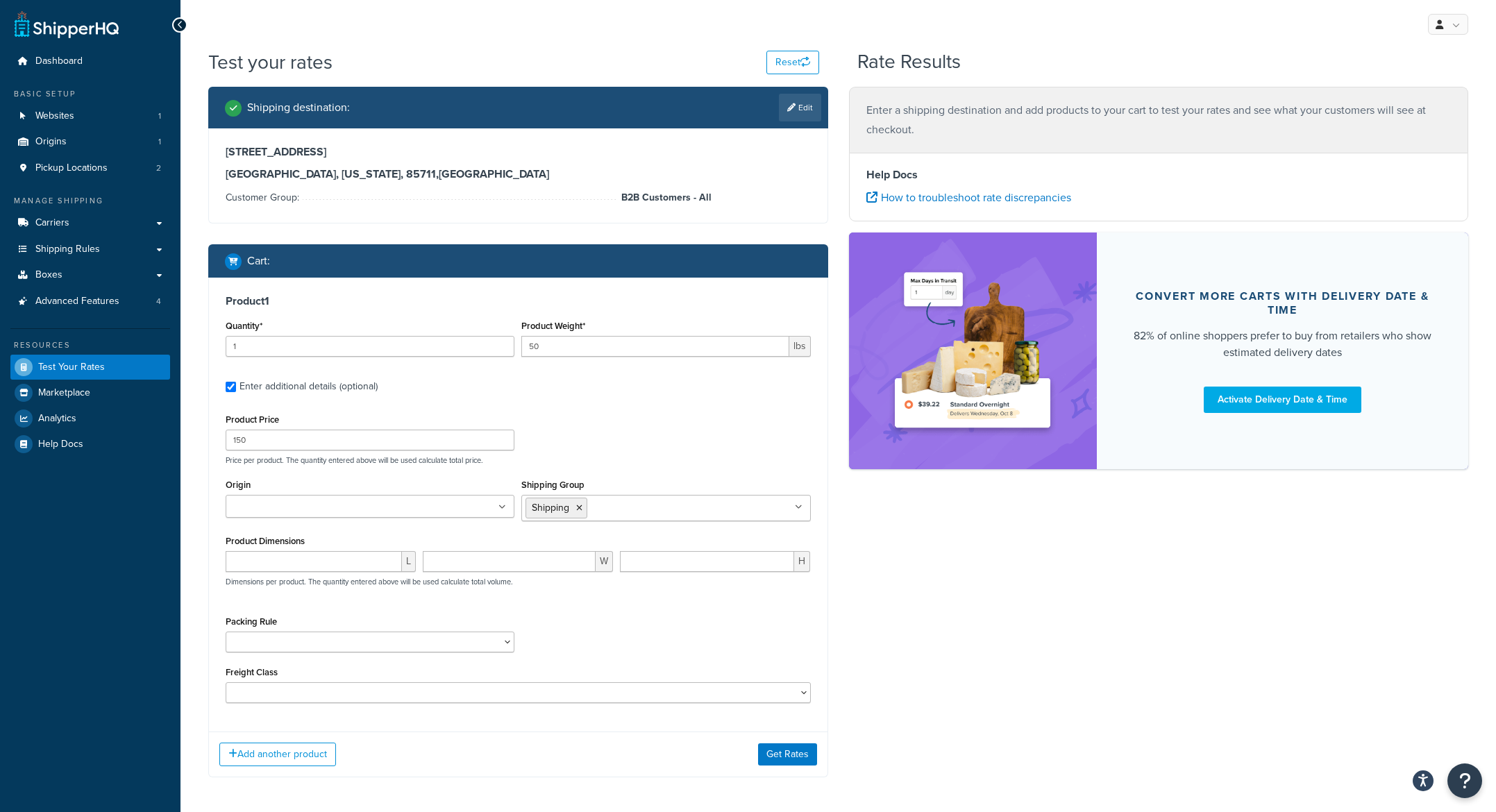
click at [884, 576] on div "Shipping destination : Edit 4201 E Oxford Dr Tucson, Arizona, 85711 , United St…" at bounding box center [838, 442] width 1281 height 711
click at [790, 768] on button "Get Rates" at bounding box center [787, 763] width 59 height 22
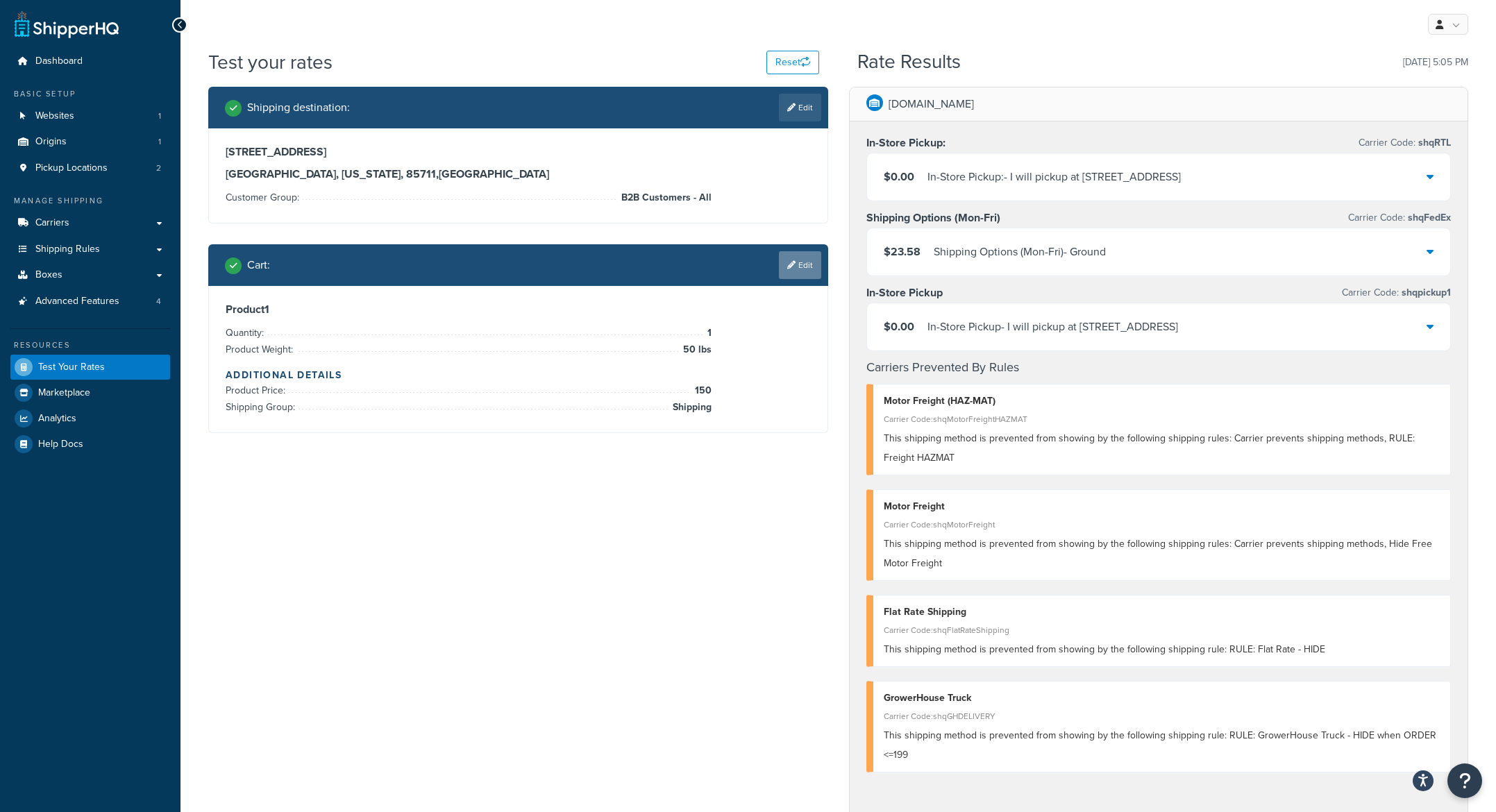
click at [791, 264] on icon at bounding box center [791, 265] width 9 height 9
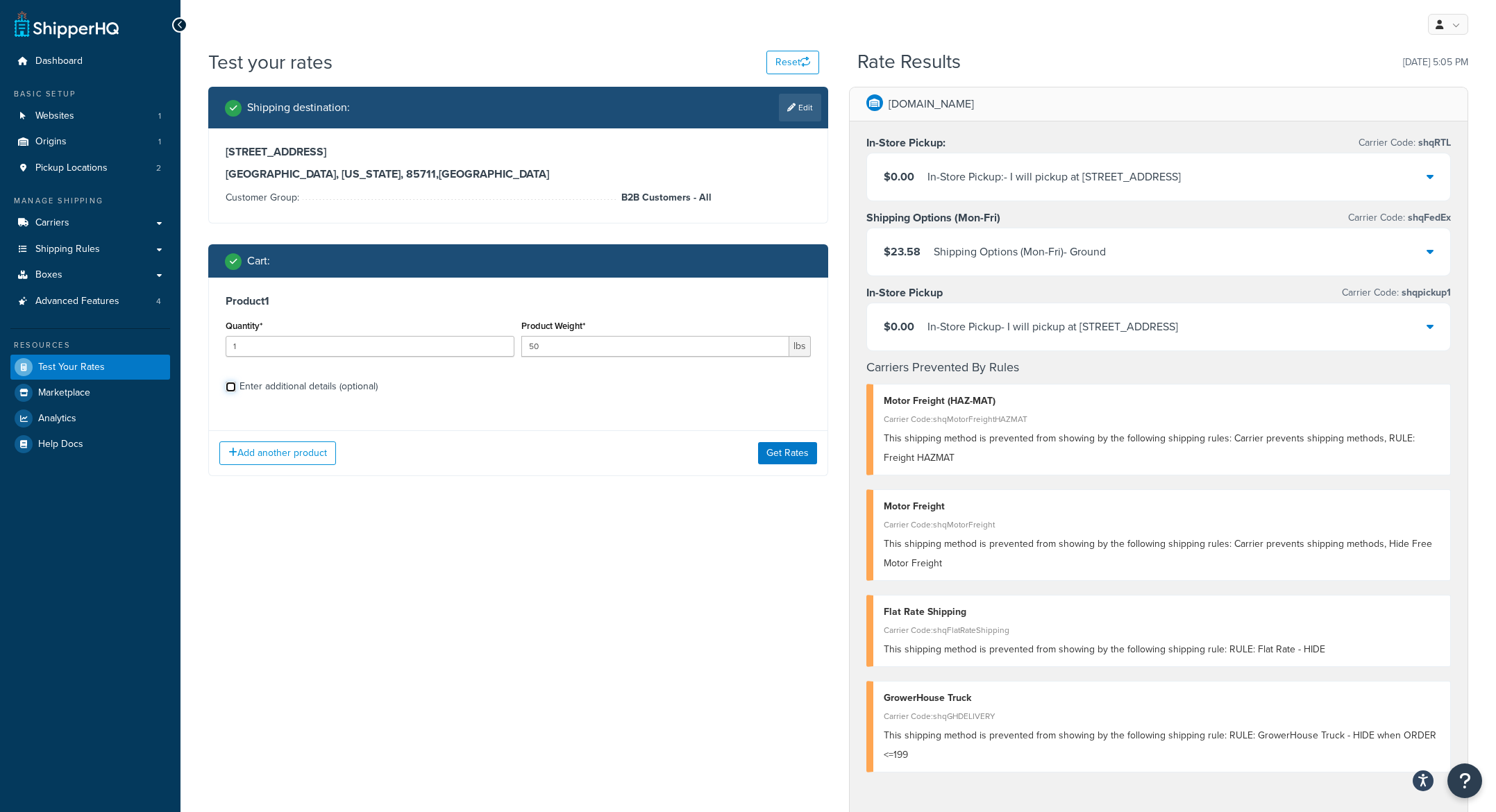
click at [234, 385] on input "Enter additional details (optional)" at bounding box center [231, 387] width 11 height 11
checkbox input "true"
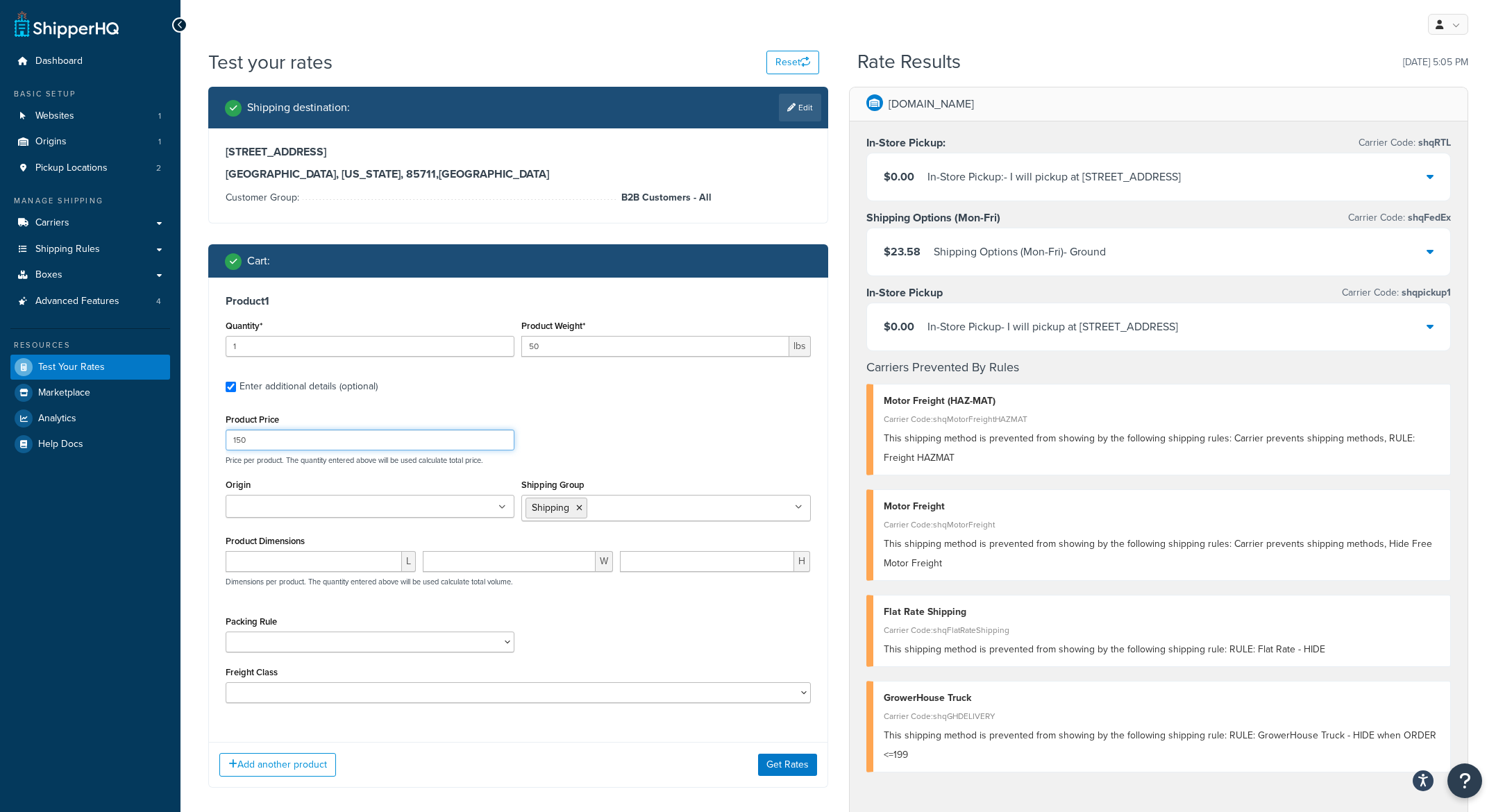
drag, startPoint x: 213, startPoint y: 436, endPoint x: 201, endPoint y: 436, distance: 12.0
click at [201, 436] on div "Shipping destination : Edit 4201 E Oxford Dr Tucson, Arizona, 85711 , United St…" at bounding box center [518, 447] width 641 height 722
type input "250"
click at [791, 765] on button "Get Rates" at bounding box center [787, 765] width 59 height 22
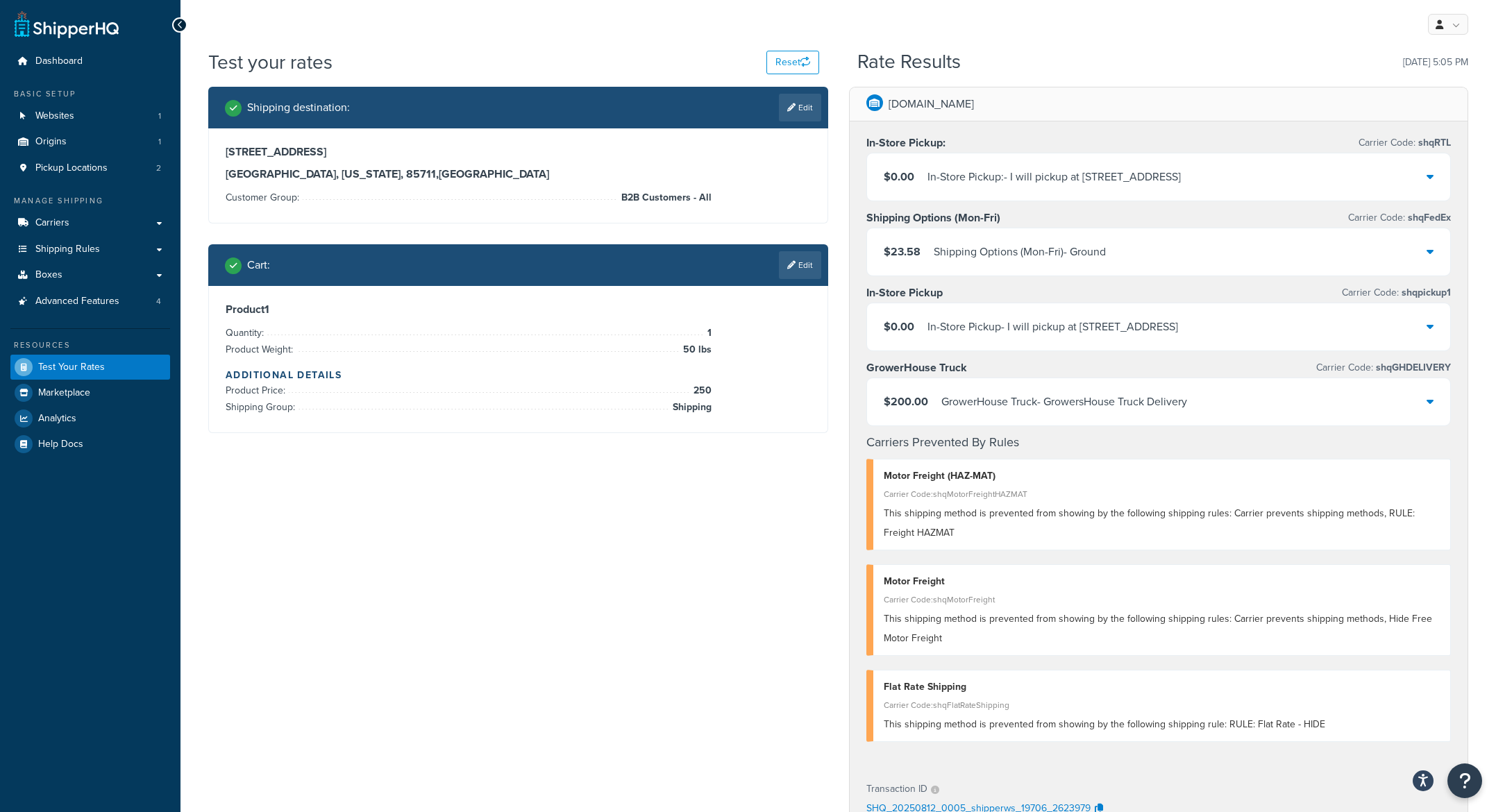
click at [1177, 395] on div "GrowerHouse Truck - GrowersHouse Truck Delivery" at bounding box center [1064, 402] width 245 height 19
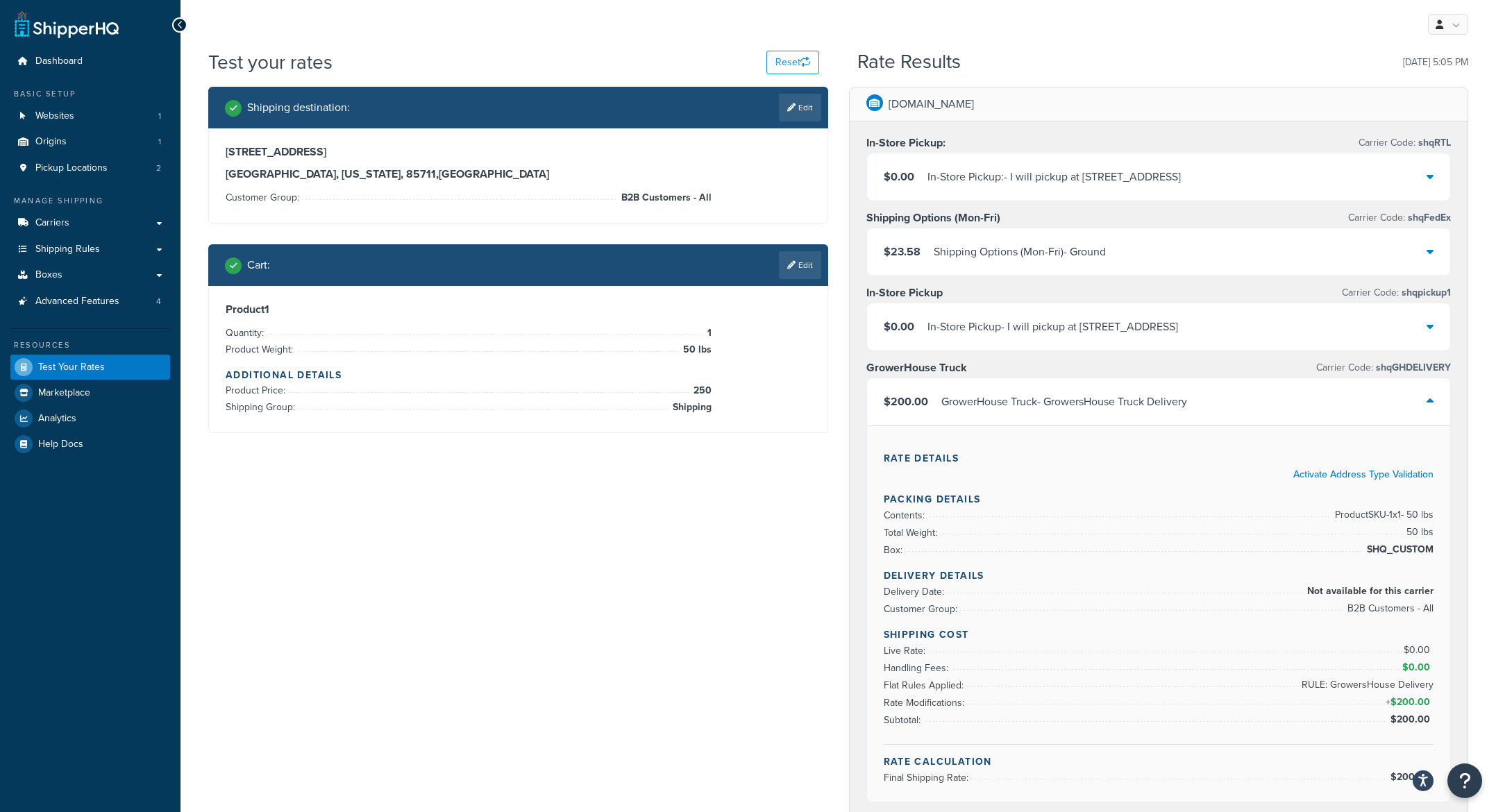
click at [803, 268] on link "Edit" at bounding box center [800, 265] width 43 height 28
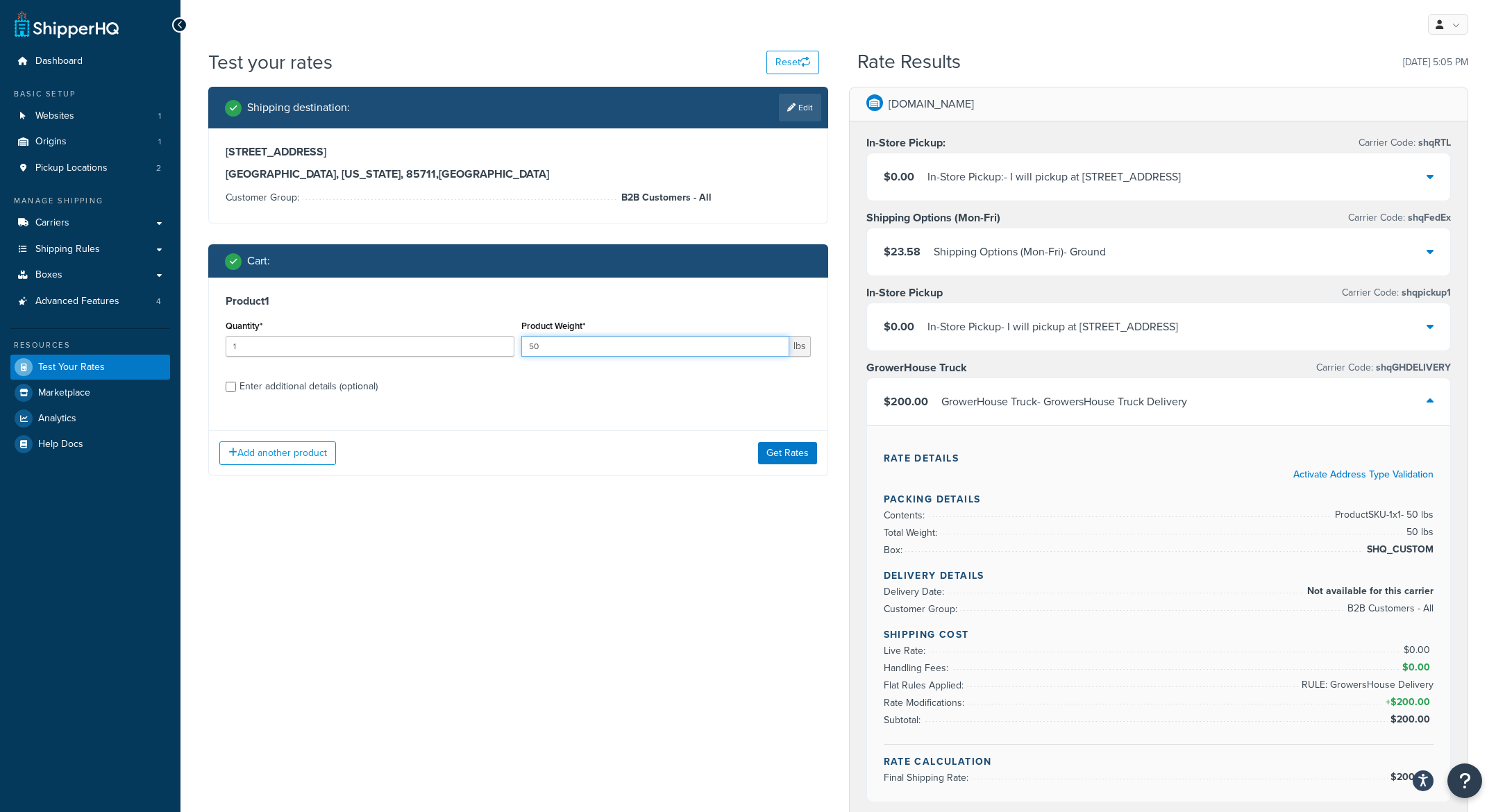
drag, startPoint x: 536, startPoint y: 349, endPoint x: 520, endPoint y: 348, distance: 16.0
click at [520, 348] on div "Product Weight* 50 lbs" at bounding box center [665, 341] width 296 height 50
type input "51"
click at [809, 452] on button "Get Rates" at bounding box center [787, 453] width 59 height 22
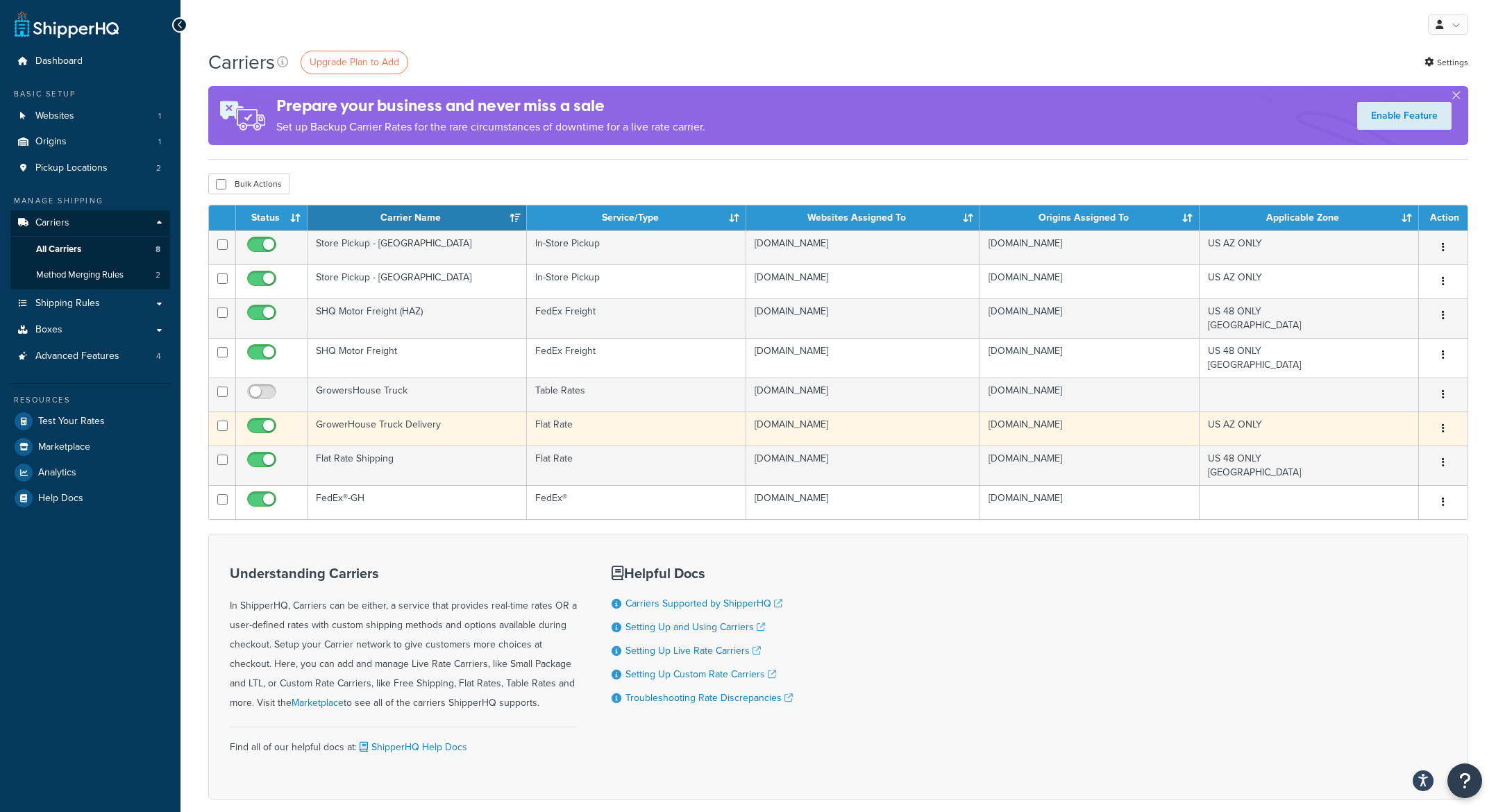
click at [417, 426] on td "GrowerHouse Truck Delivery" at bounding box center [417, 428] width 219 height 34
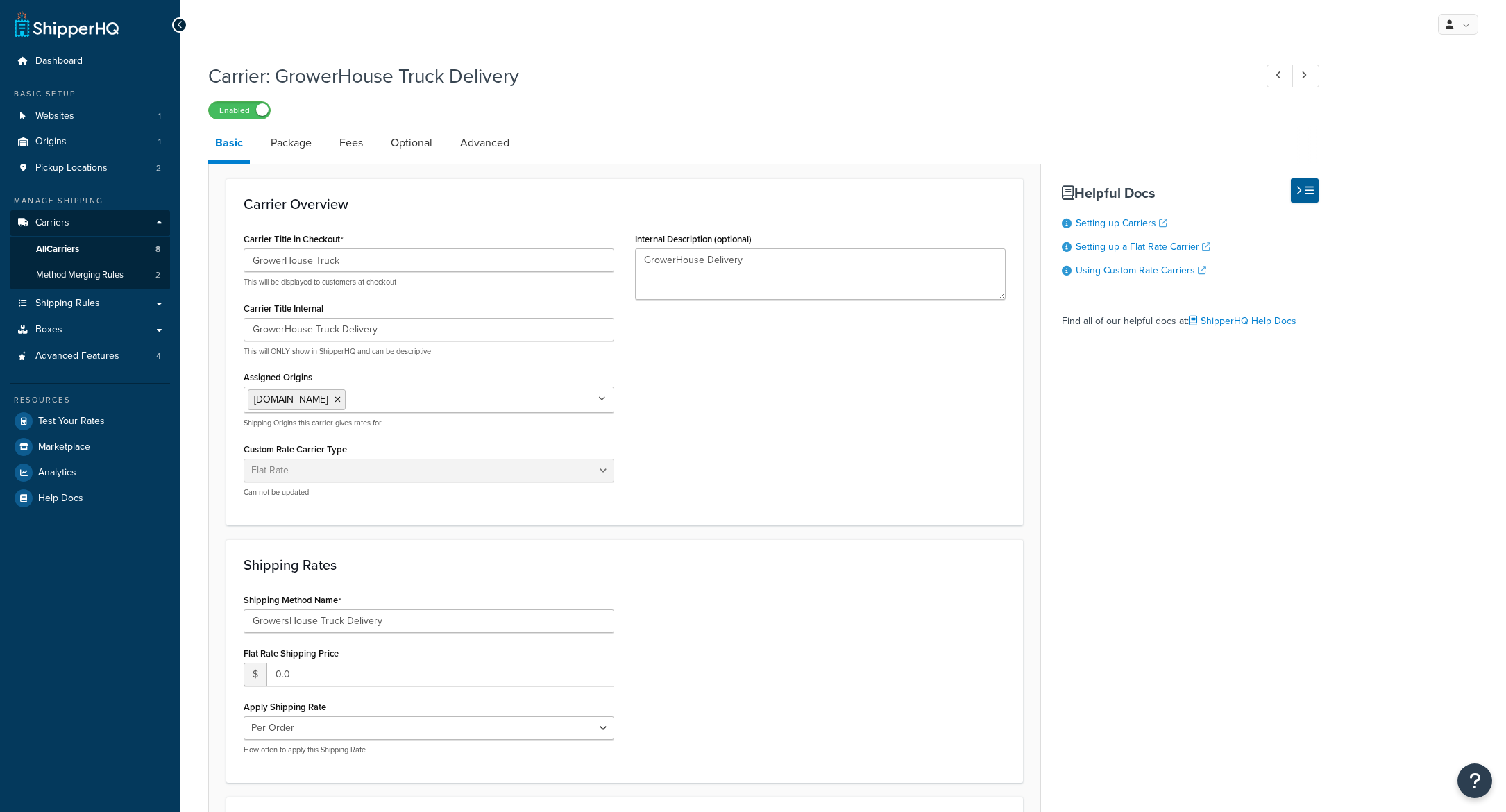
select select "flat"
click at [461, 139] on link "Advanced" at bounding box center [485, 142] width 63 height 33
select select "false"
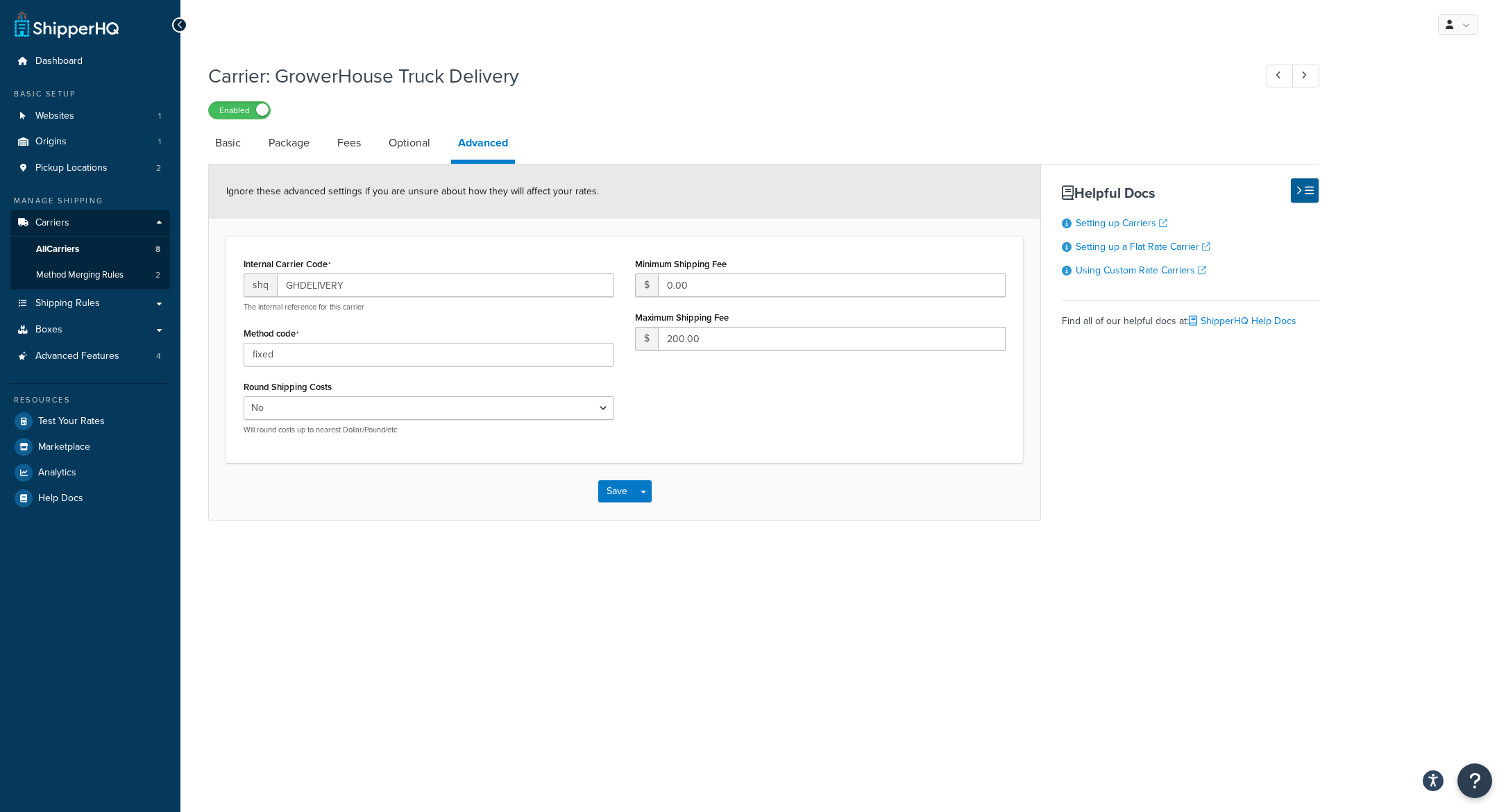
click at [712, 327] on div "Maximum Shipping Fee $ 200.00" at bounding box center [820, 328] width 370 height 43
click at [729, 343] on input "200.00" at bounding box center [831, 338] width 348 height 23
click at [222, 148] on link "Basic" at bounding box center [228, 142] width 40 height 33
select select "flat"
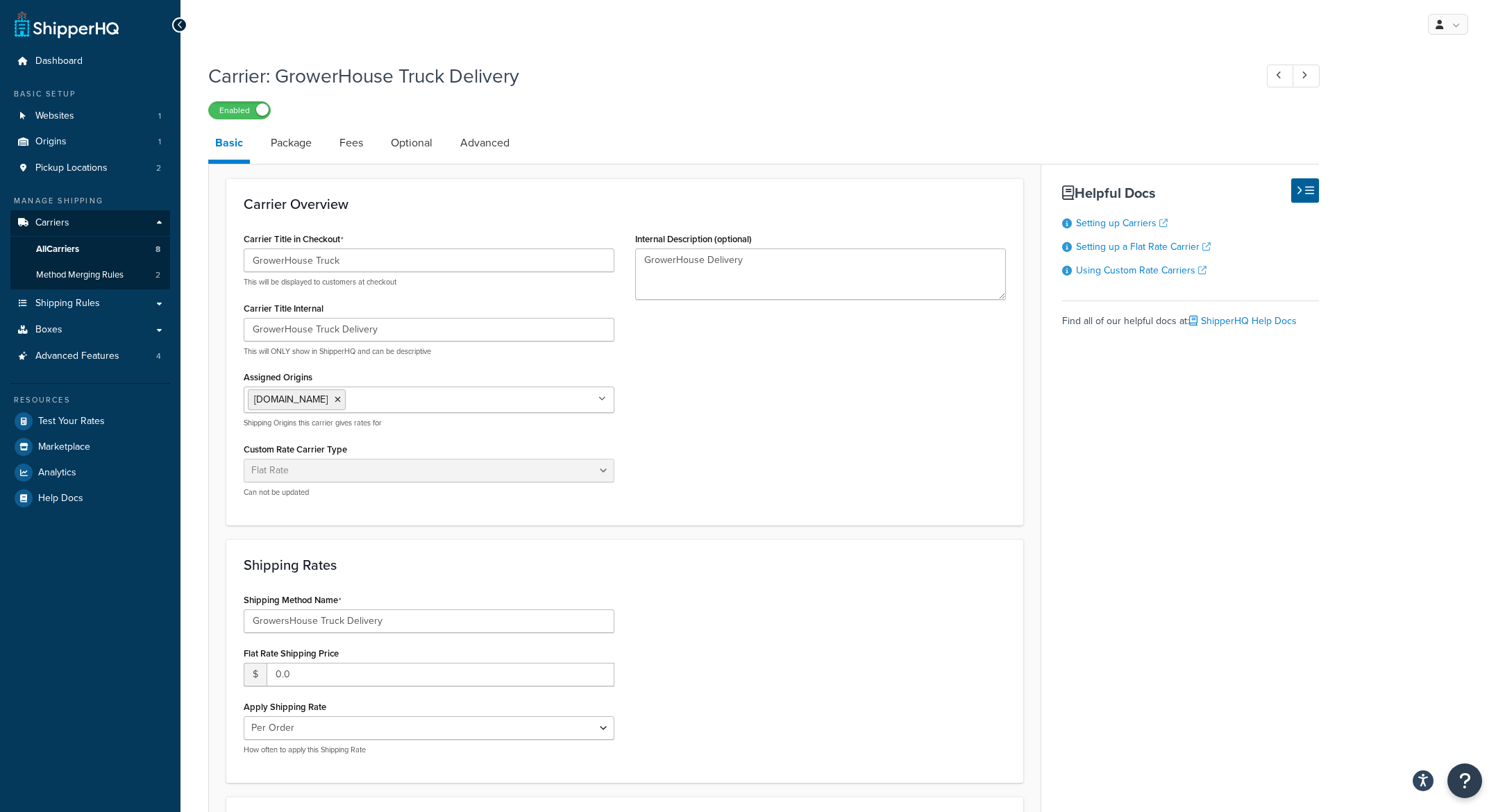
drag, startPoint x: 299, startPoint y: 146, endPoint x: 332, endPoint y: 153, distance: 33.7
click at [299, 146] on link "Package" at bounding box center [291, 142] width 55 height 33
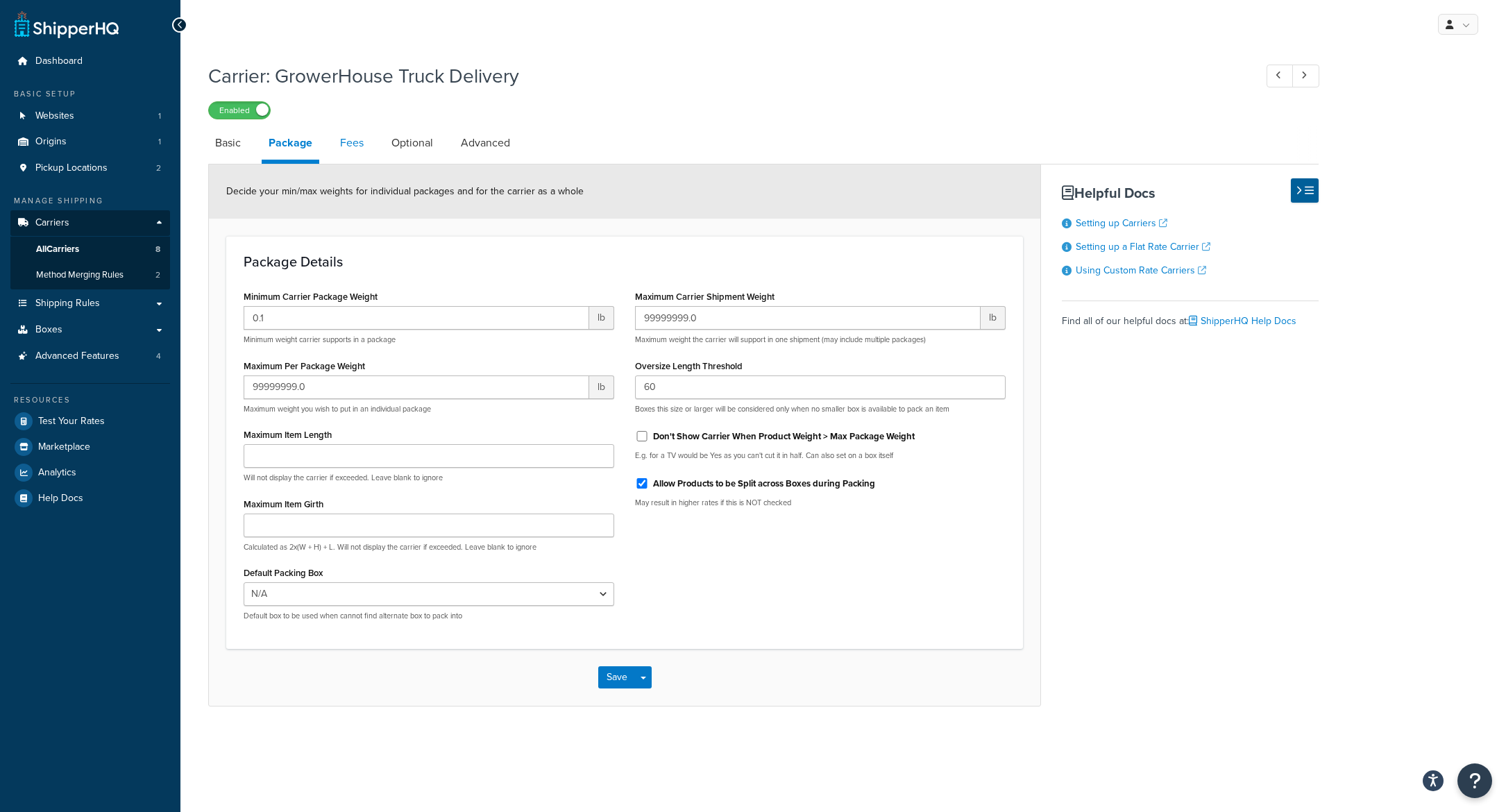
click at [344, 145] on link "Fees" at bounding box center [352, 142] width 38 height 33
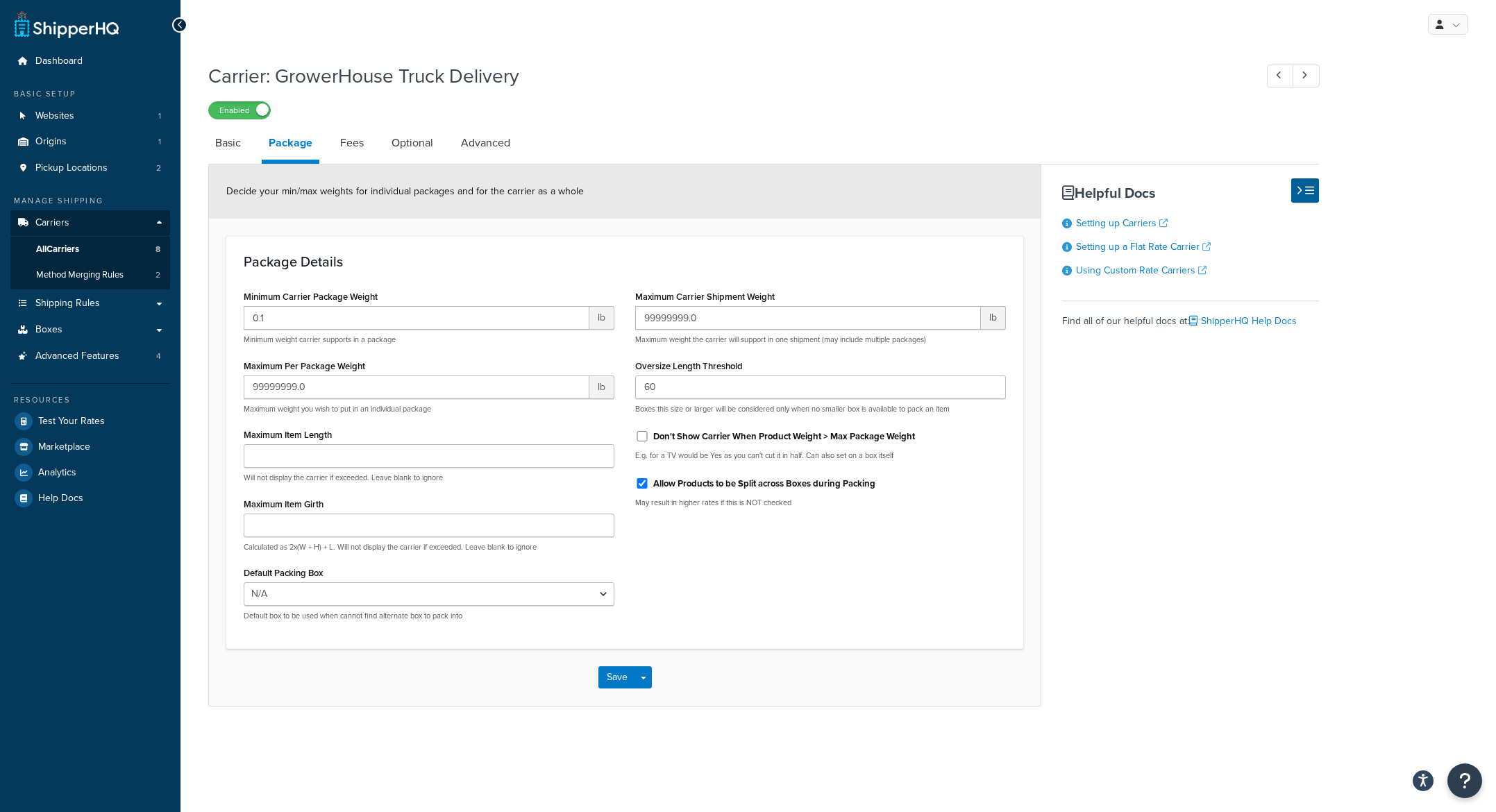
select select "AFTER"
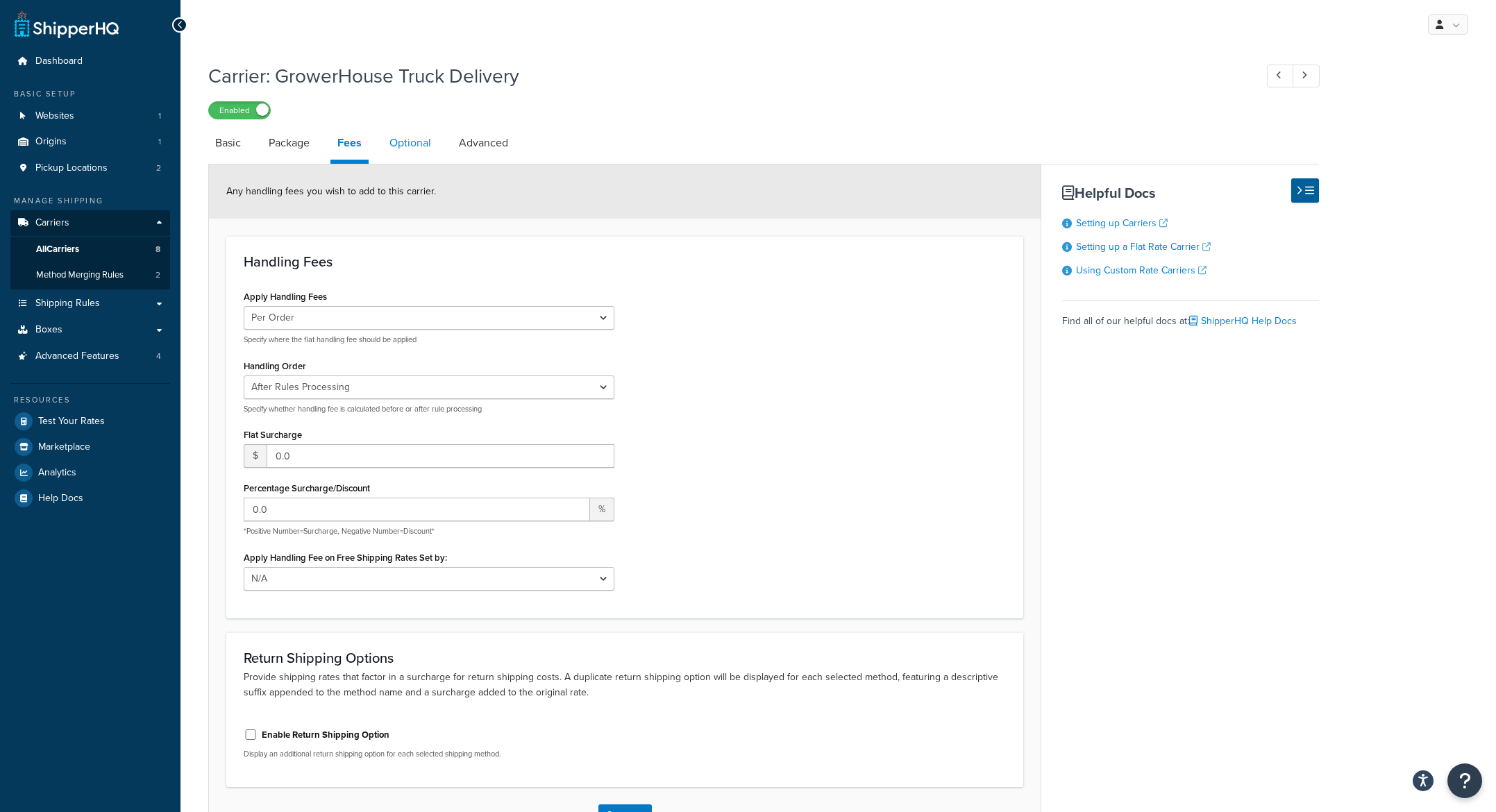
click at [398, 145] on link "Optional" at bounding box center [410, 142] width 55 height 33
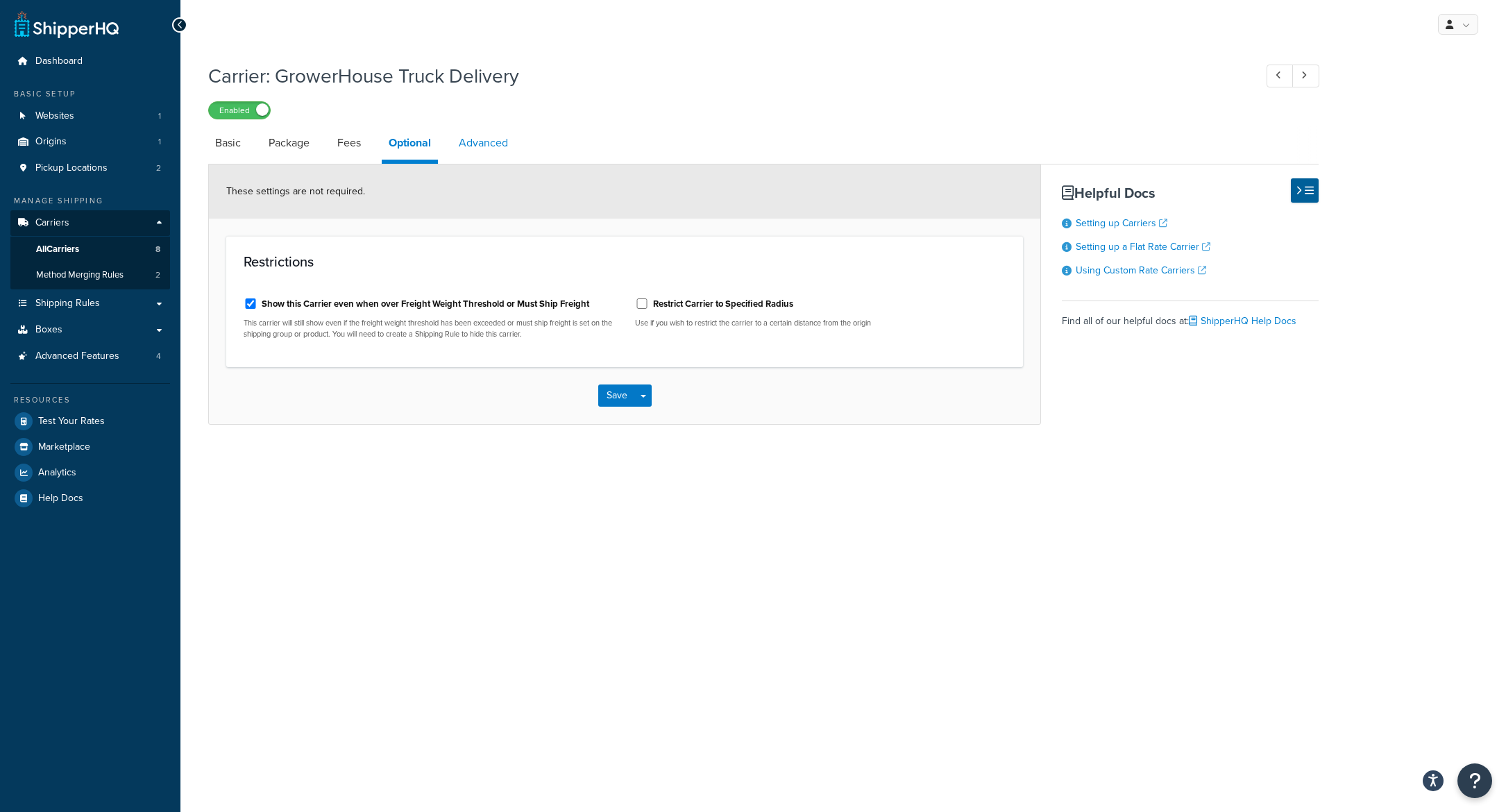
click at [486, 143] on link "Advanced" at bounding box center [483, 142] width 63 height 33
select select "false"
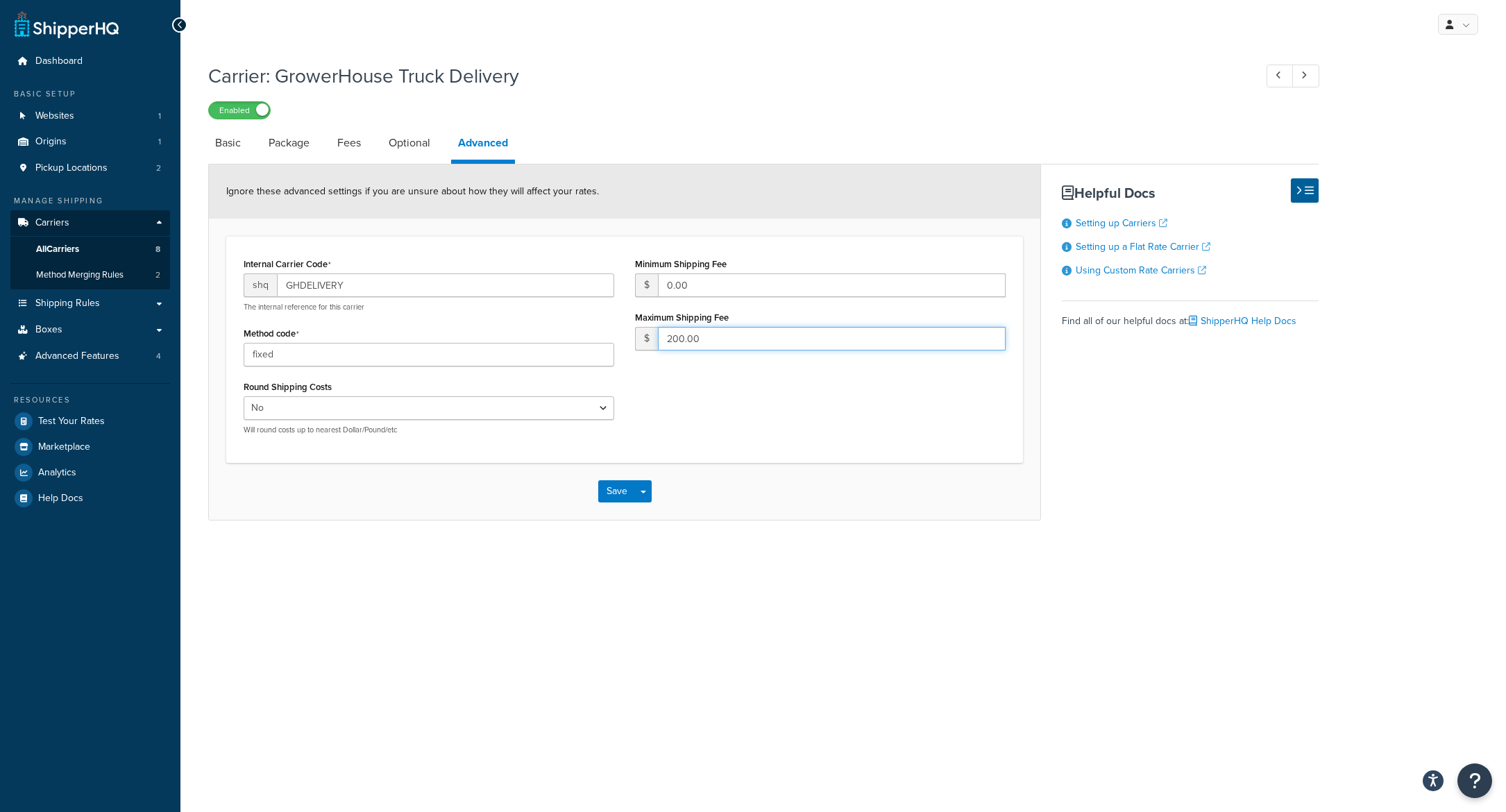
drag, startPoint x: 739, startPoint y: 331, endPoint x: 734, endPoint y: 344, distance: 13.9
click at [734, 344] on input "200.00" at bounding box center [831, 338] width 348 height 23
click at [601, 497] on button "Save" at bounding box center [616, 490] width 38 height 22
